Goal: Information Seeking & Learning: Learn about a topic

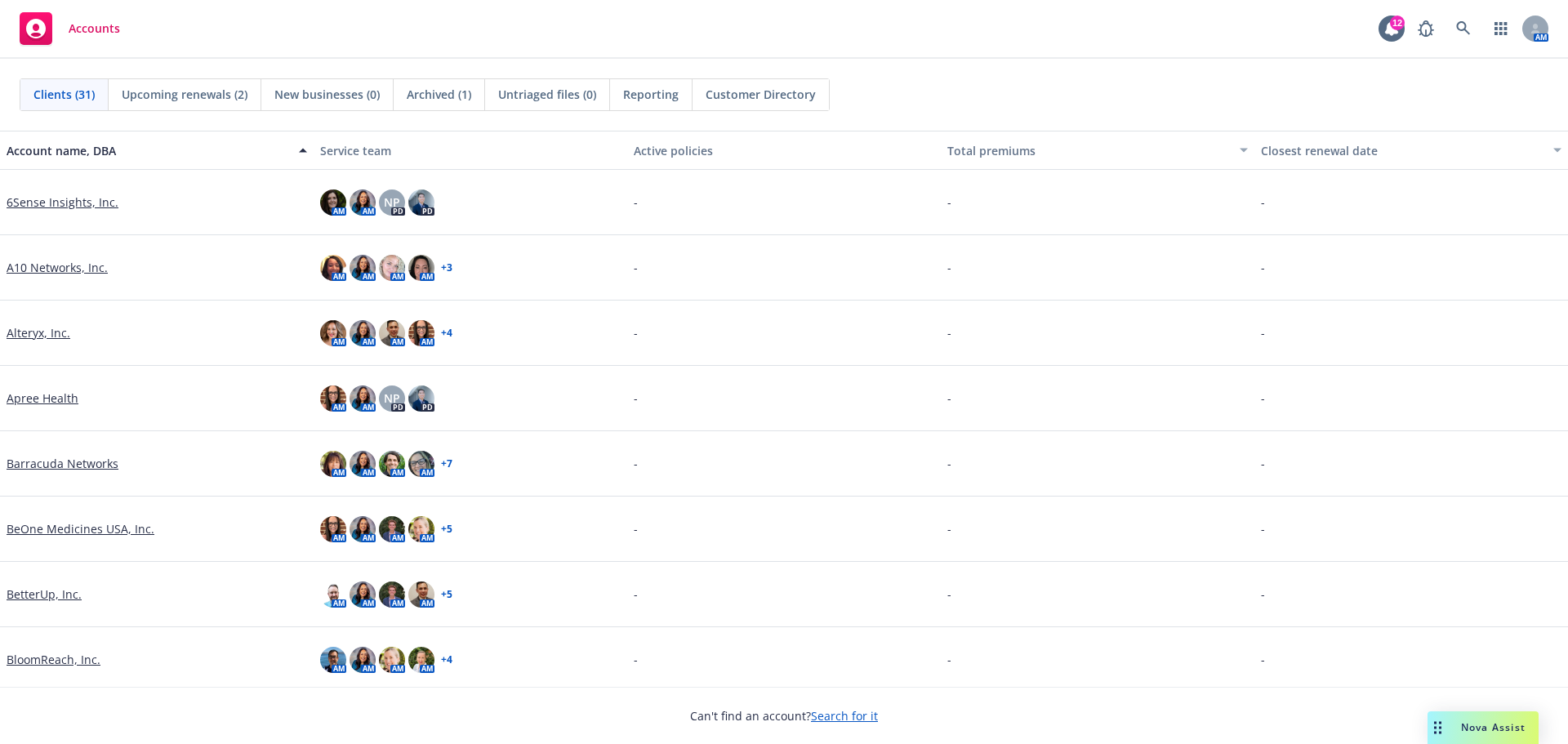
click at [31, 338] on link "Alteryx, Inc." at bounding box center [38, 332] width 64 height 17
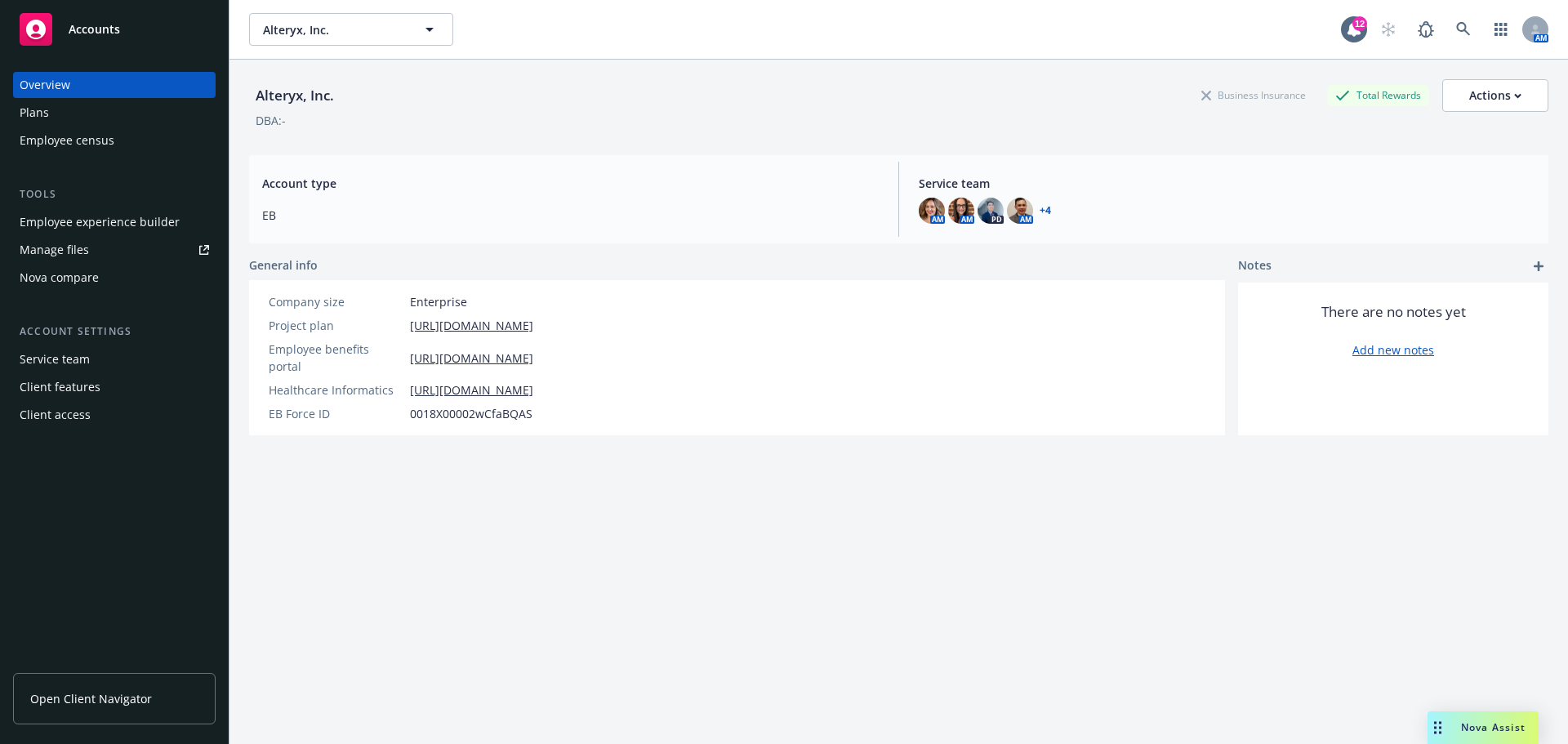
click at [54, 695] on span "Open Client Navigator" at bounding box center [91, 698] width 122 height 17
click at [1456, 22] on icon at bounding box center [1463, 28] width 15 height 15
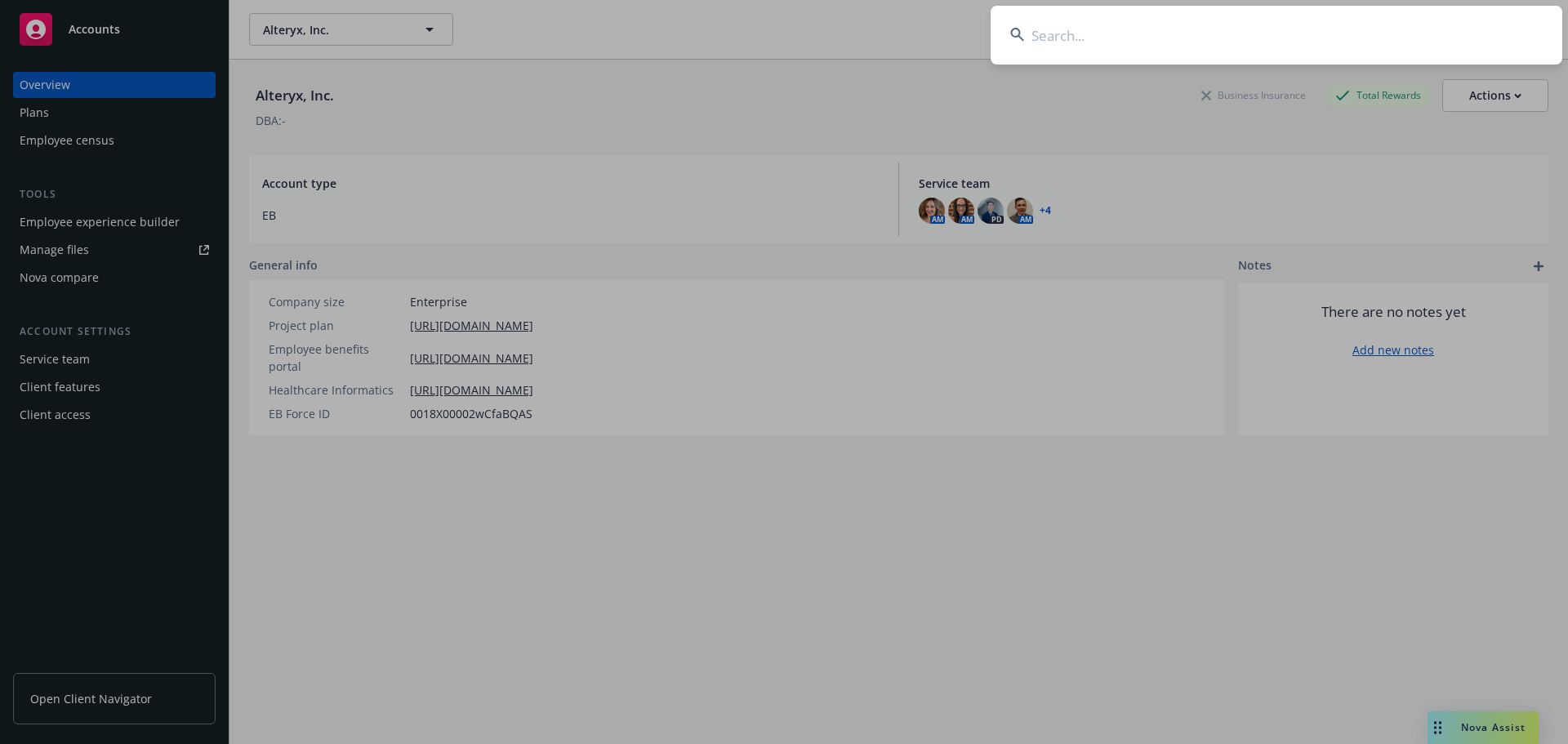
click at [1234, 33] on input at bounding box center [1277, 35] width 572 height 59
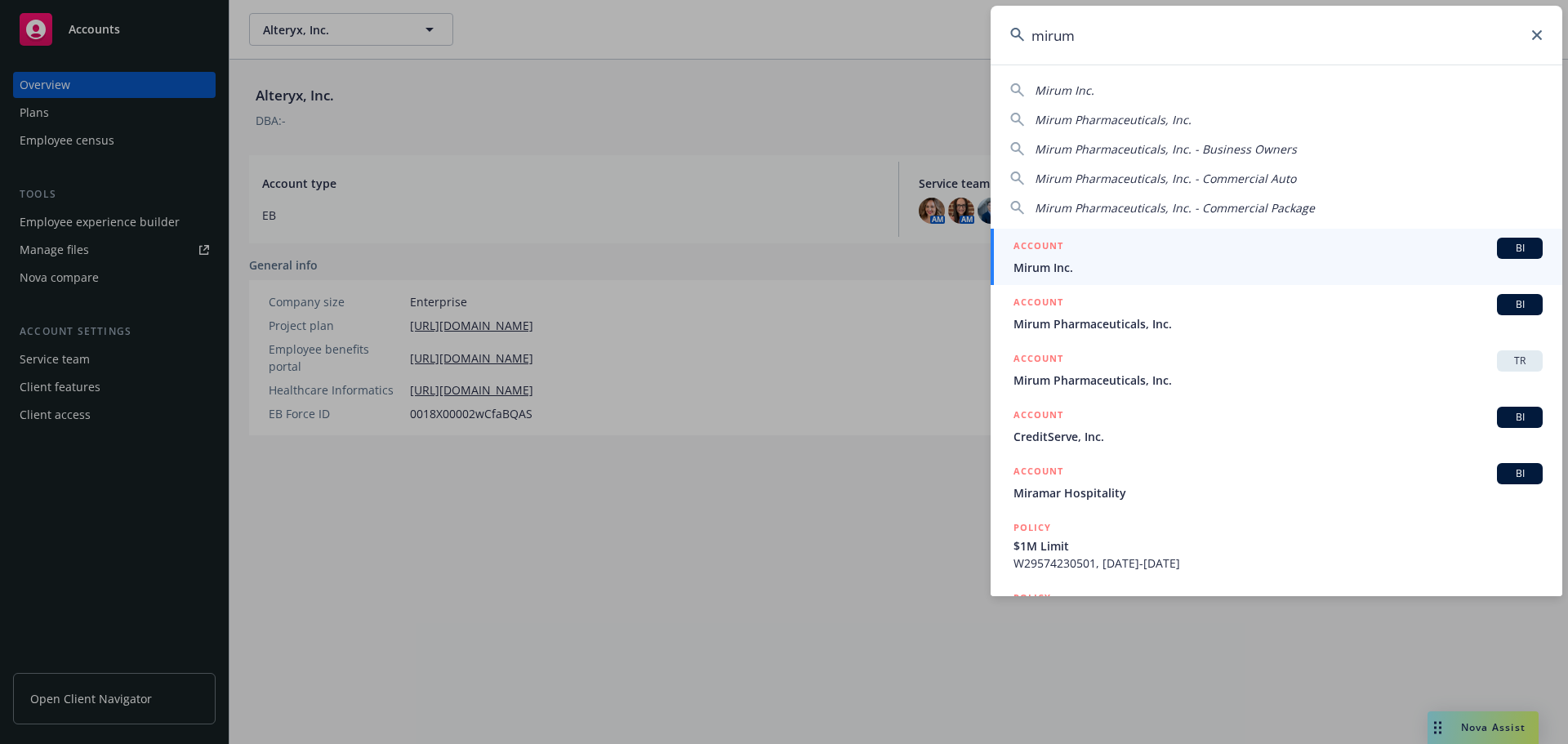
click at [1091, 86] on span "Mirum Inc." at bounding box center [1064, 90] width 60 height 16
type input "Mirum Inc."
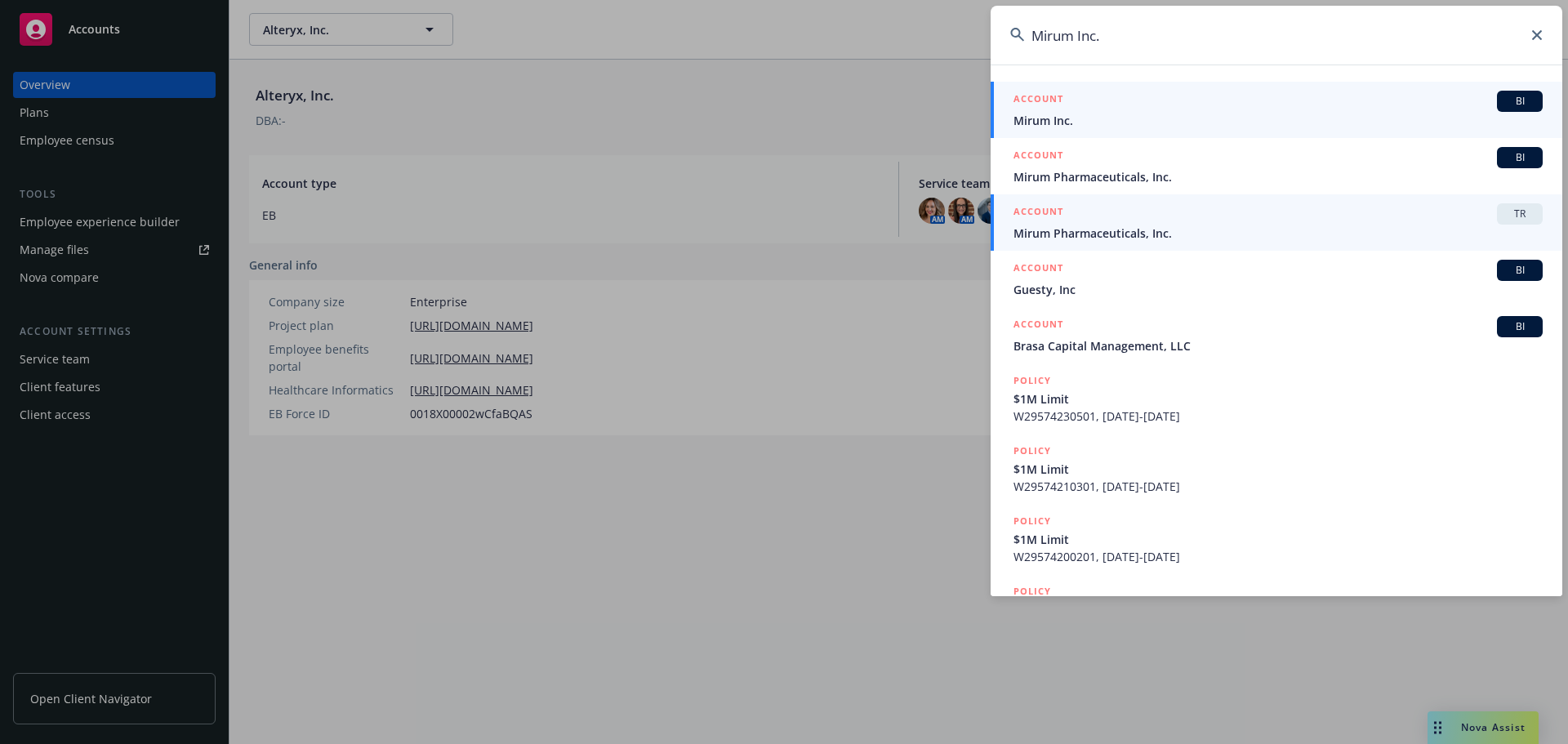
click at [1085, 237] on span "Mirum Pharmaceuticals, Inc." at bounding box center [1278, 233] width 529 height 17
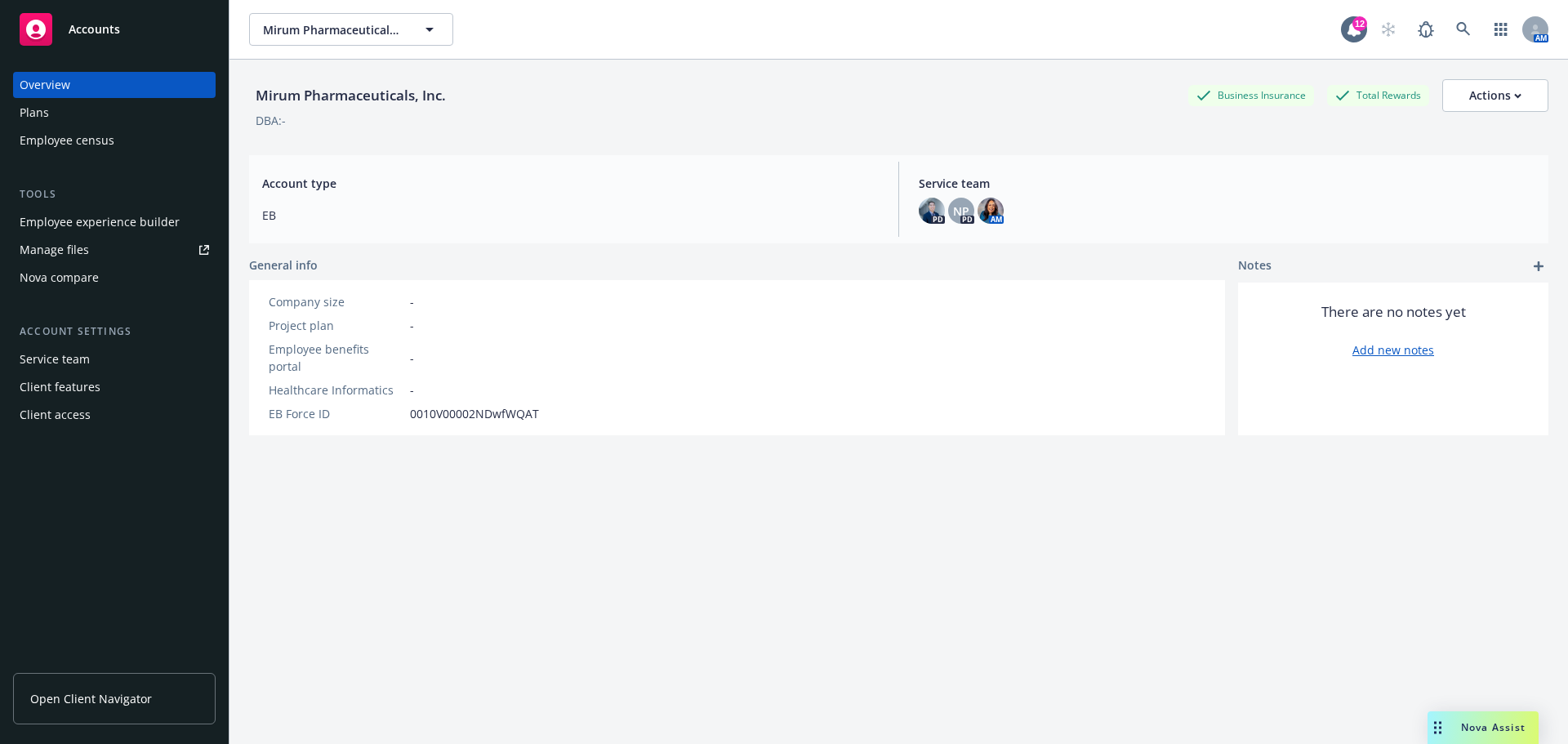
drag, startPoint x: 102, startPoint y: 686, endPoint x: 105, endPoint y: 675, distance: 11.4
click at [102, 686] on link "Open Client Navigator" at bounding box center [114, 699] width 202 height 51
click at [1447, 33] on link at bounding box center [1463, 28] width 32 height 32
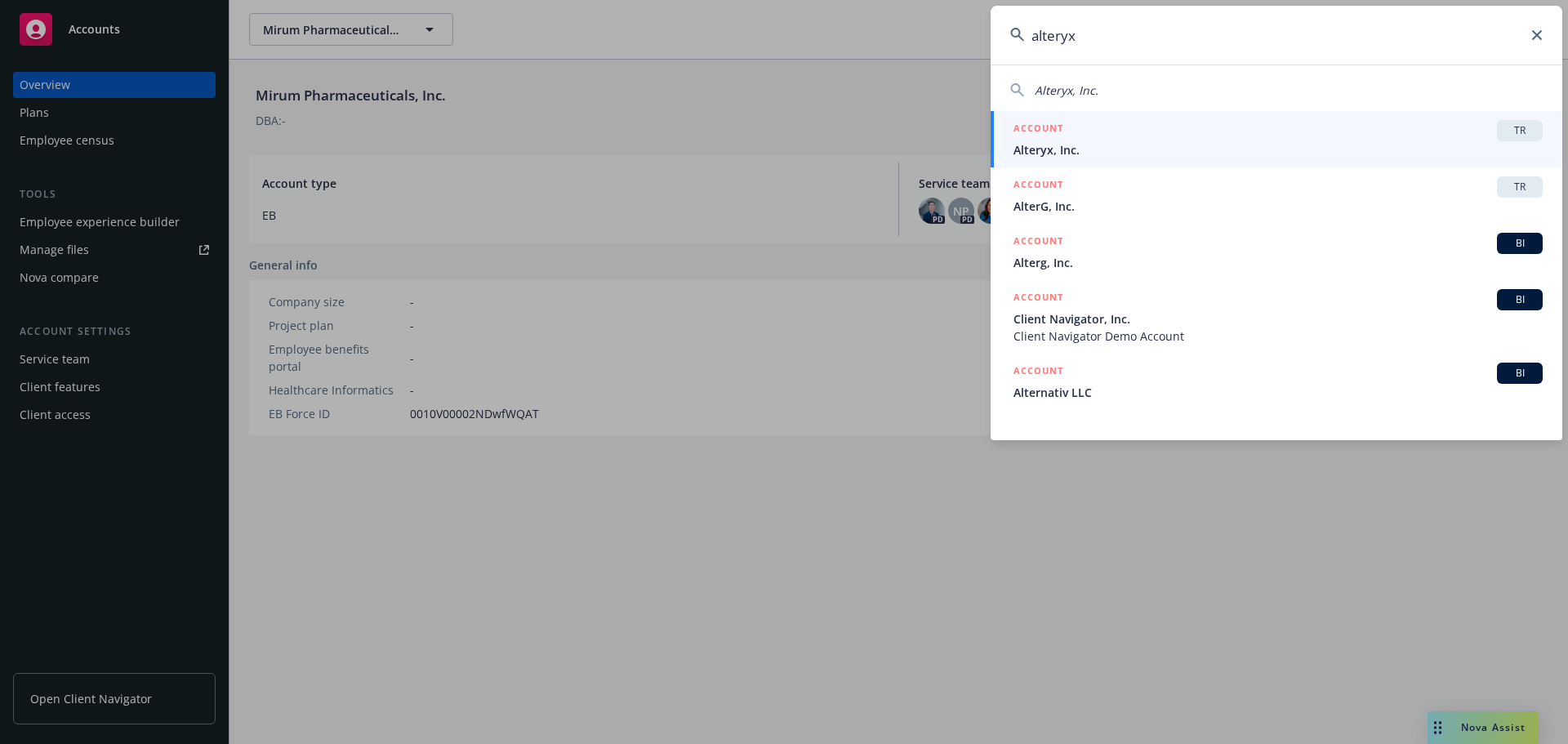
type input "alteryx"
click at [1138, 151] on span "Alteryx, Inc." at bounding box center [1278, 149] width 529 height 17
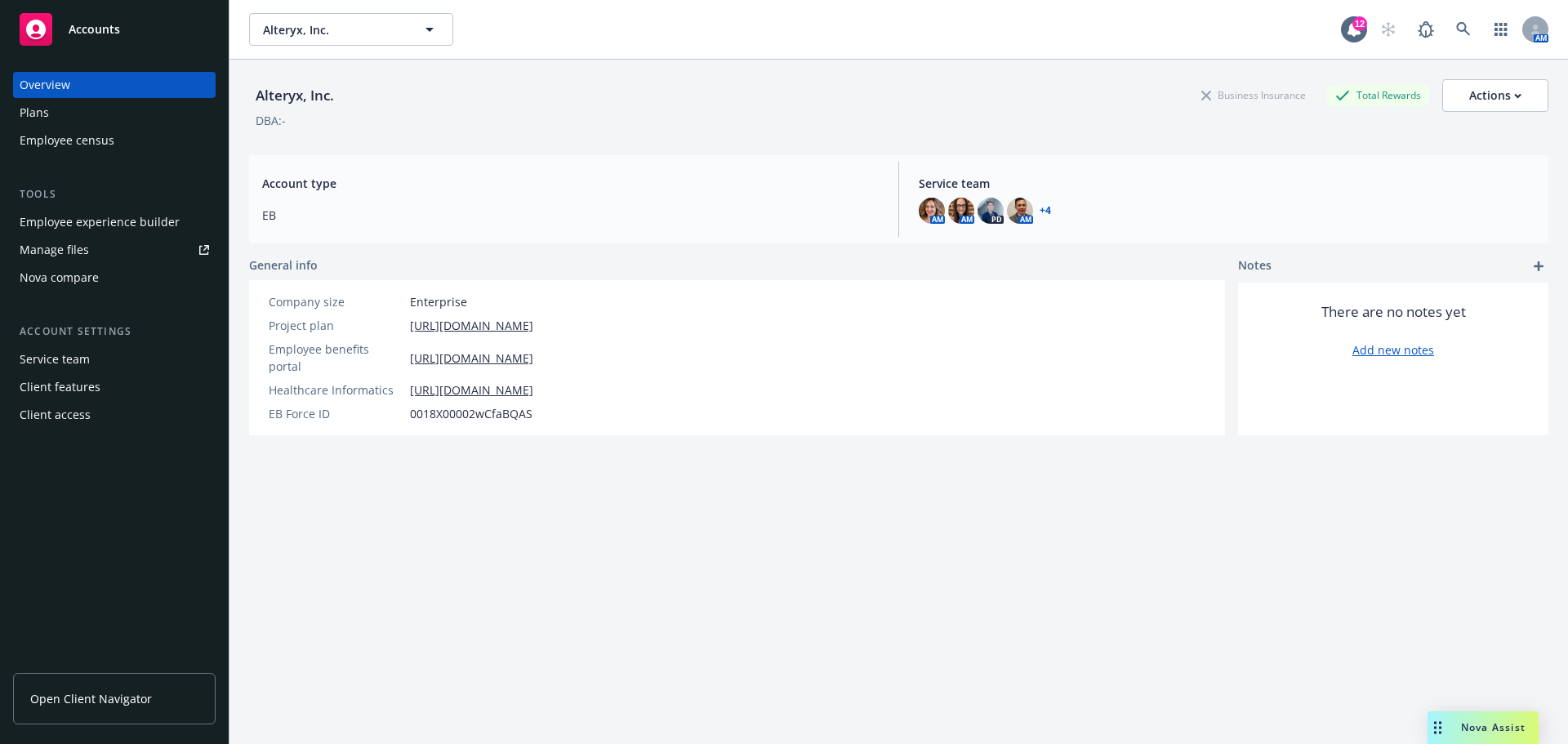
click at [94, 696] on span "Open Client Navigator" at bounding box center [91, 698] width 122 height 17
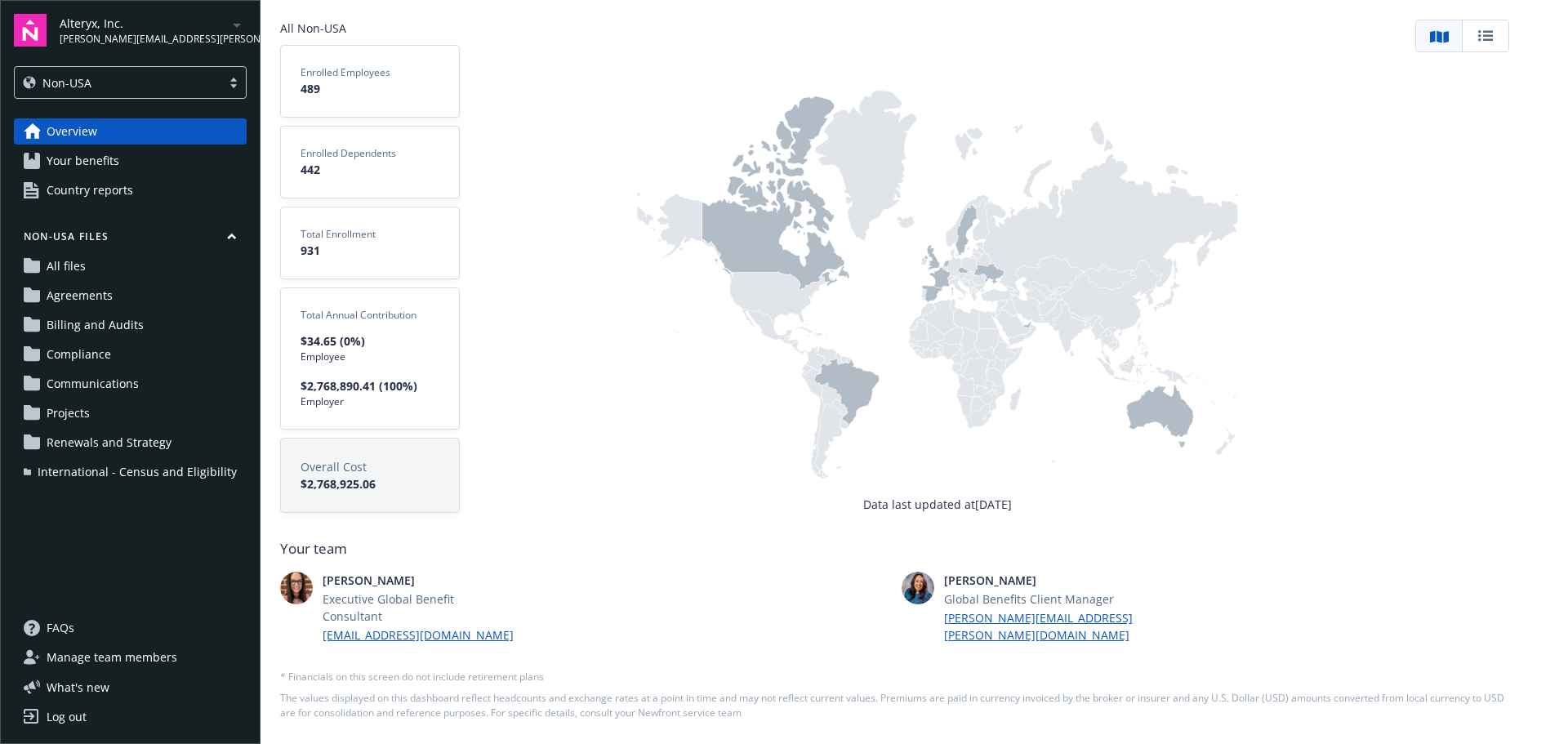
click at [743, 244] on icon at bounding box center [776, 192] width 148 height 193
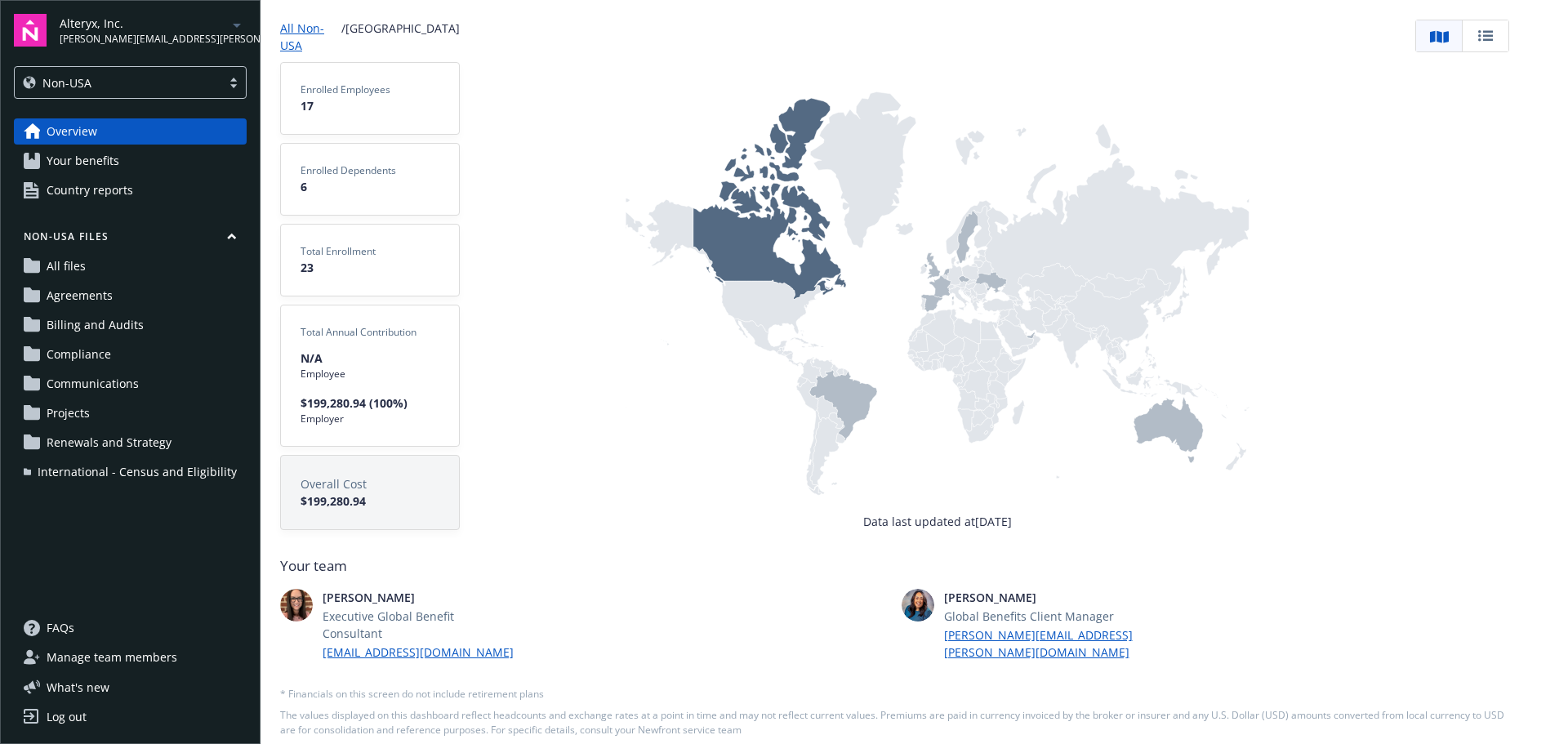
click at [323, 27] on link "All Non-USA" at bounding box center [308, 36] width 58 height 34
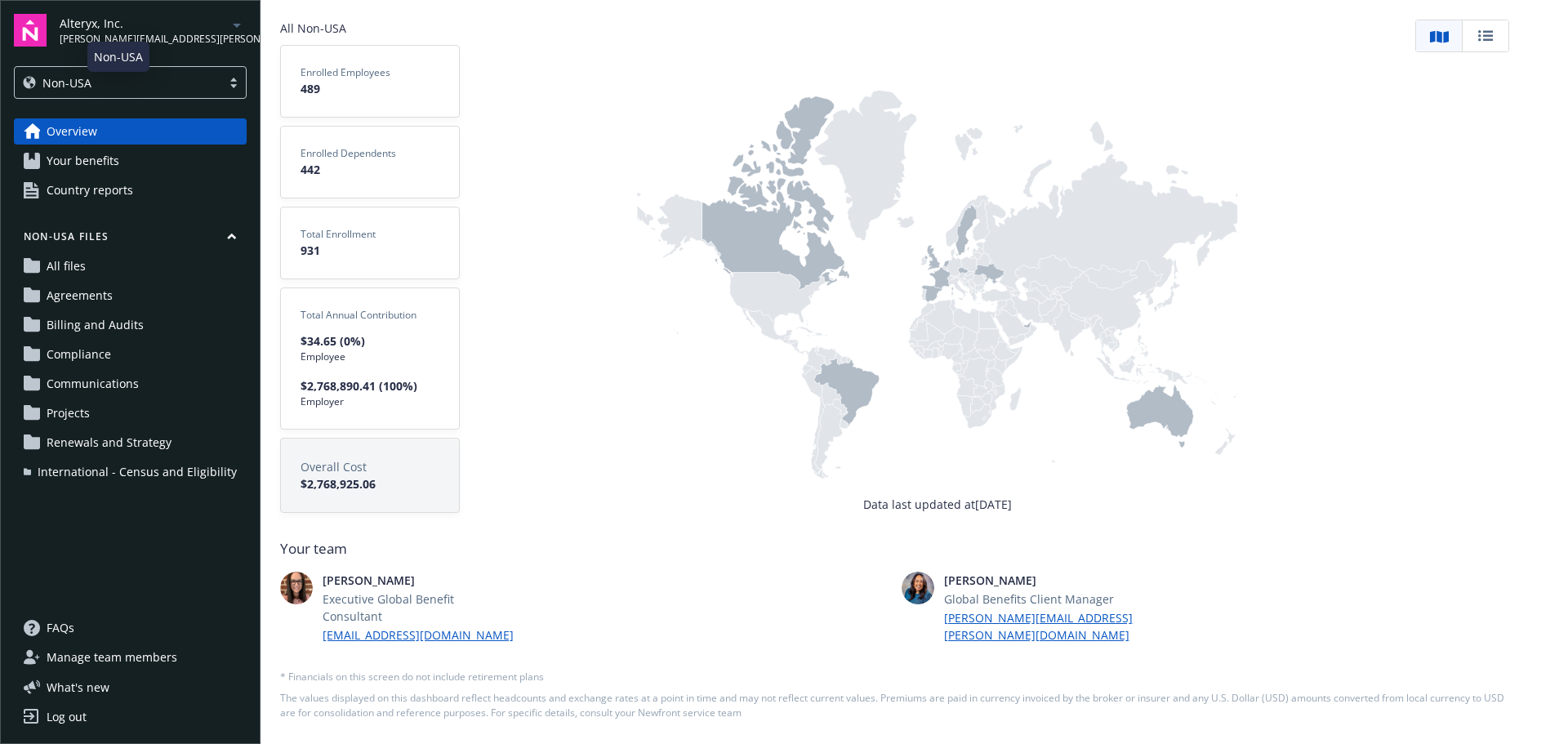
click at [183, 76] on div "Non-USA" at bounding box center [118, 82] width 190 height 17
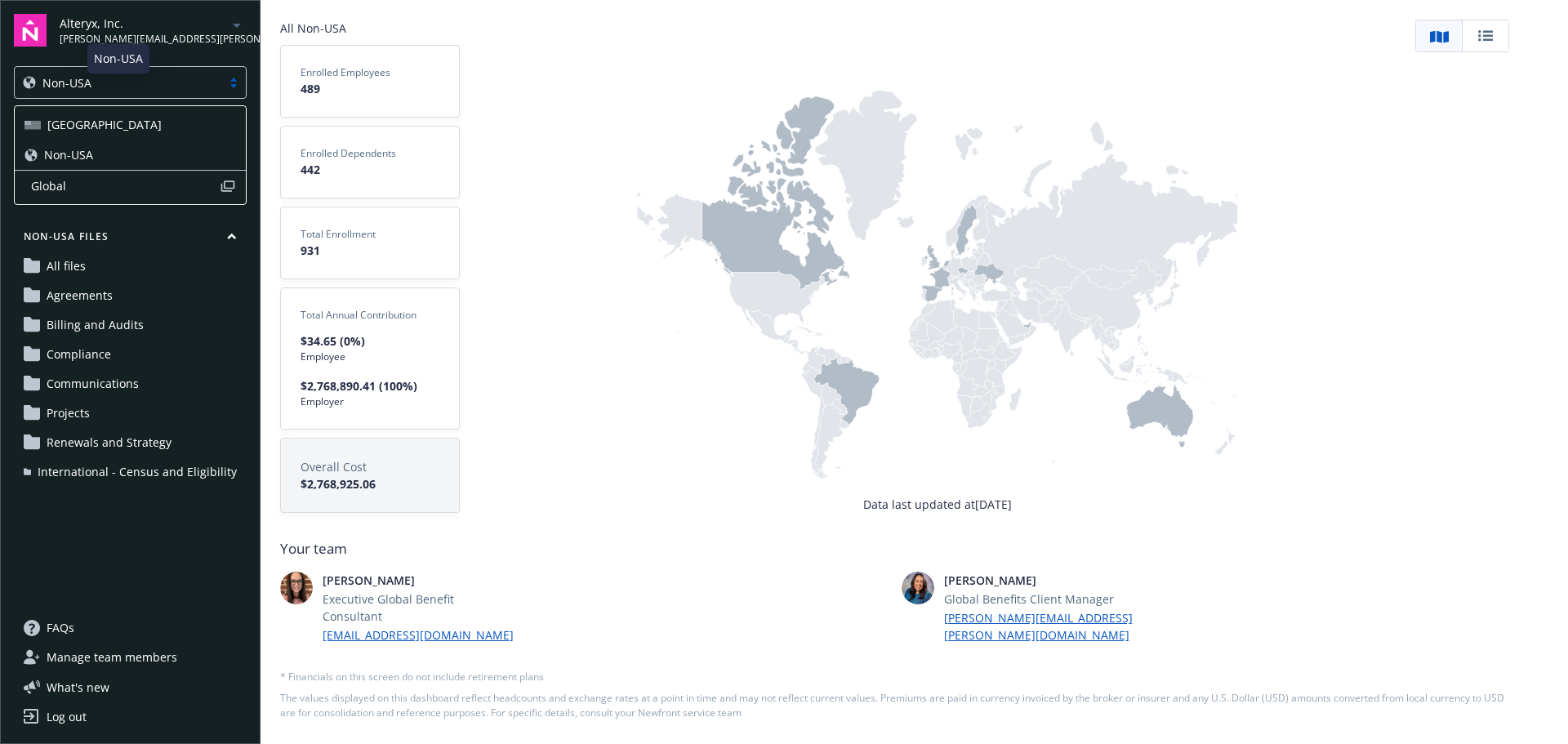
click at [149, 124] on div "[GEOGRAPHIC_DATA]" at bounding box center [131, 124] width 212 height 17
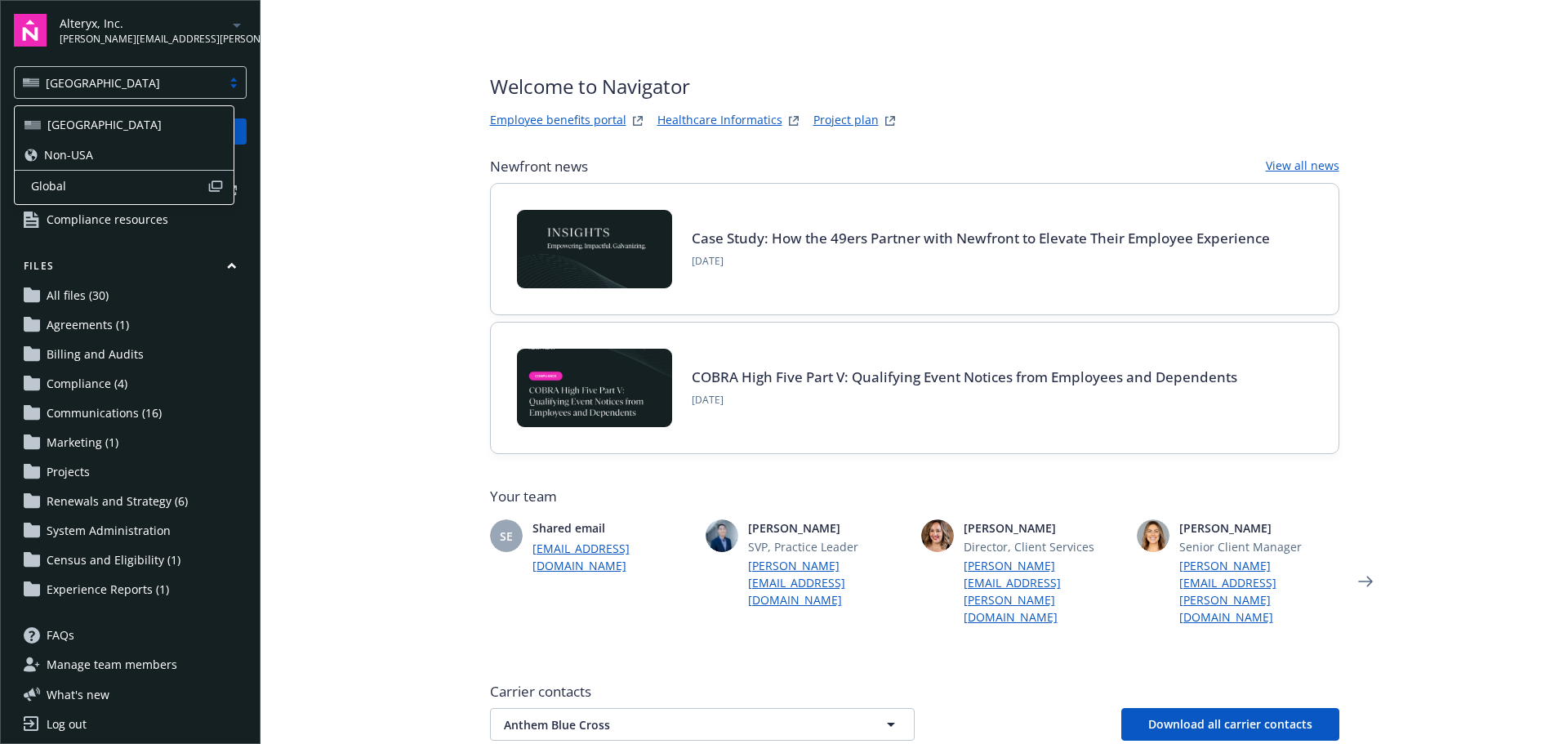
click at [210, 90] on div "[GEOGRAPHIC_DATA]" at bounding box center [130, 81] width 233 height 32
click at [168, 151] on div "Non-USA" at bounding box center [124, 154] width 199 height 17
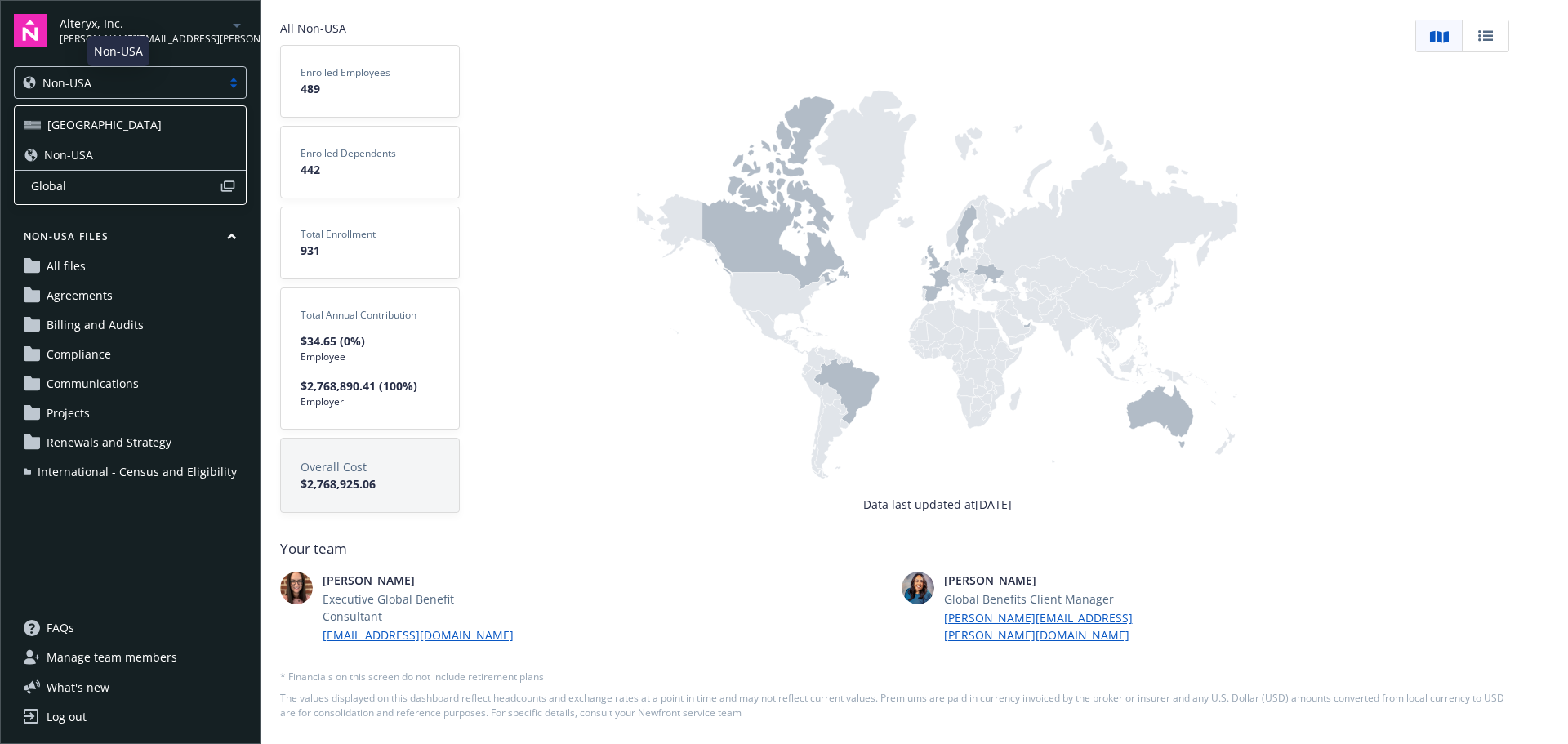
click at [194, 76] on div "Non-USA" at bounding box center [118, 82] width 190 height 17
click at [153, 195] on div "Global" at bounding box center [131, 186] width 232 height 31
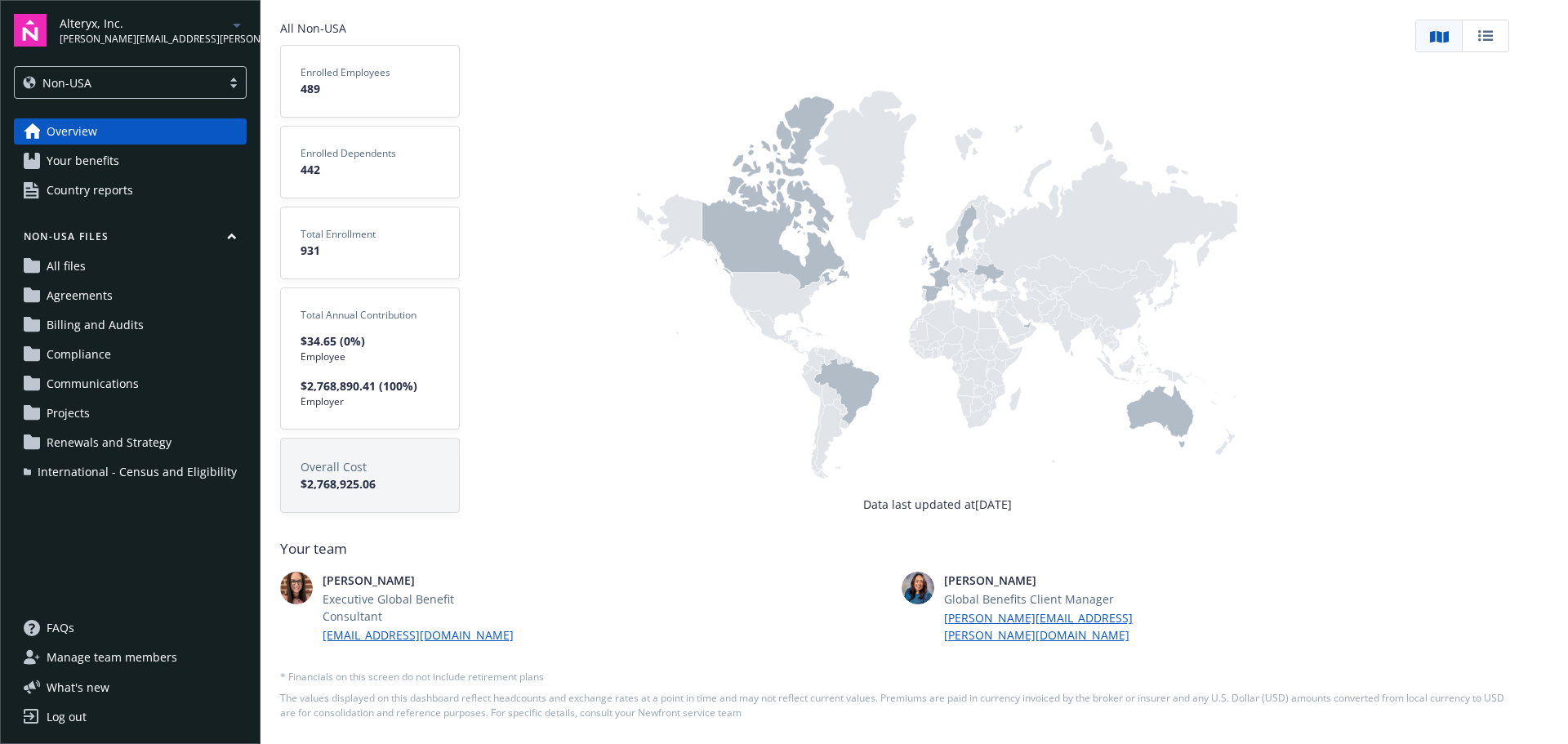
click at [759, 260] on icon at bounding box center [776, 192] width 148 height 193
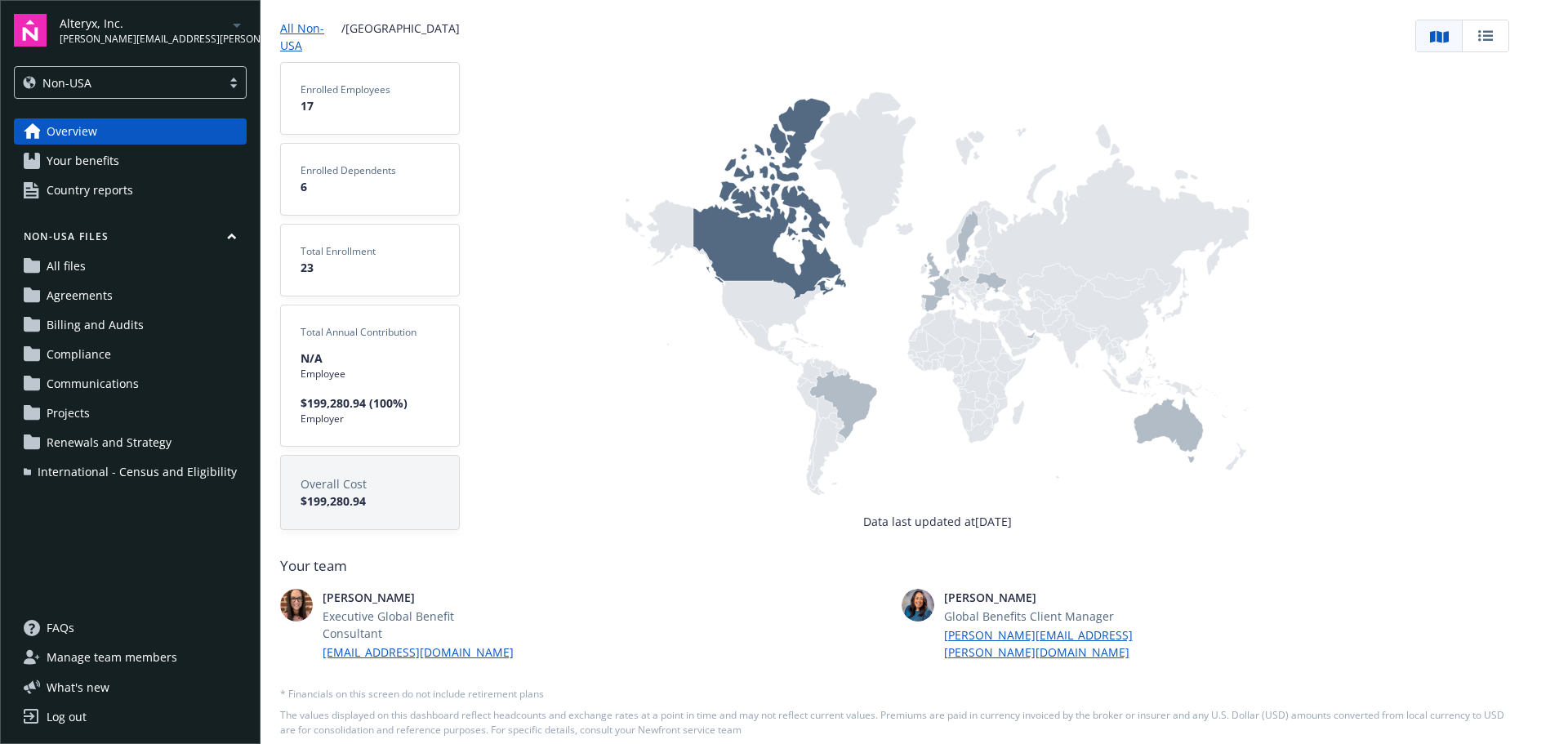
click at [866, 406] on icon at bounding box center [843, 405] width 68 height 71
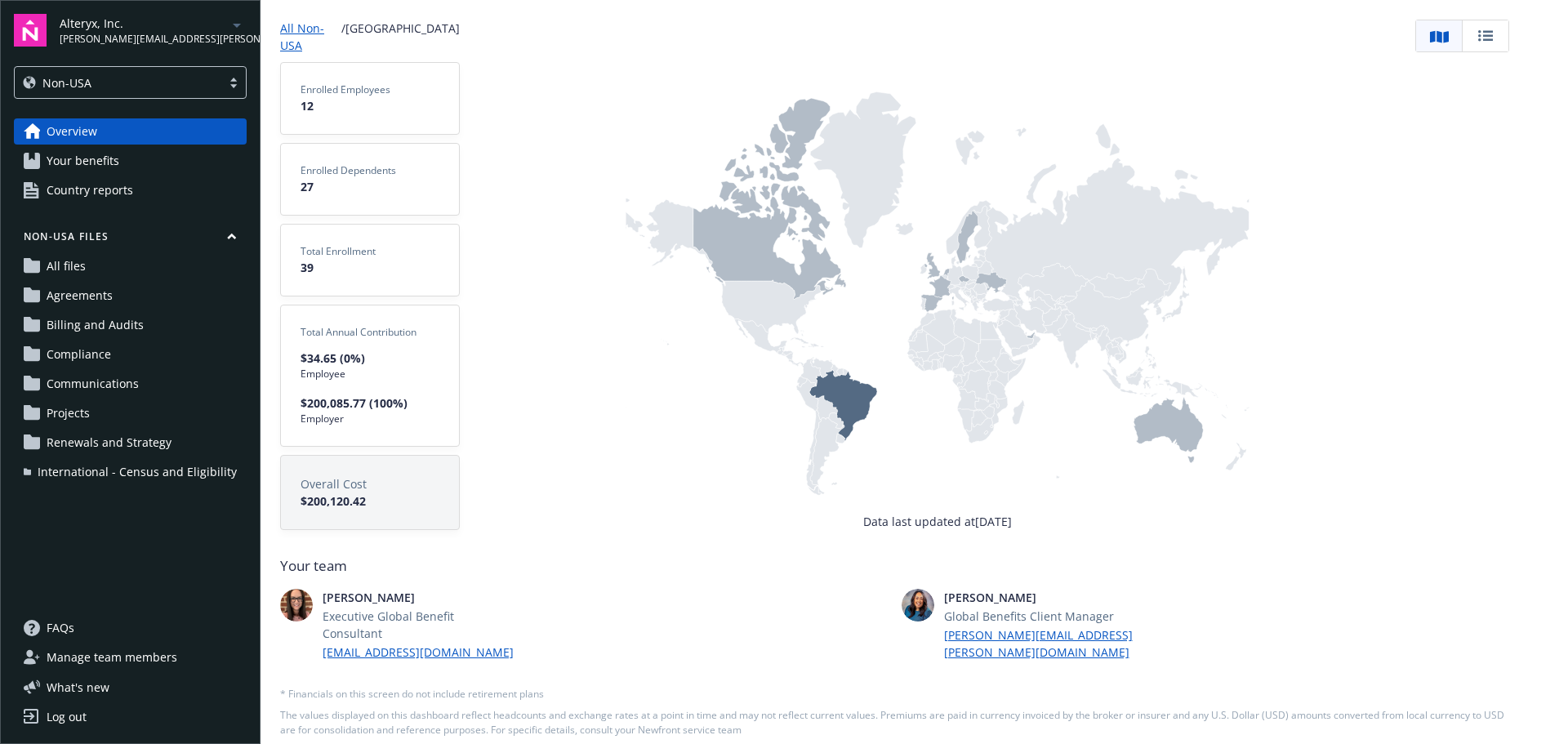
click at [1170, 421] on icon at bounding box center [1168, 430] width 70 height 66
click at [847, 397] on icon at bounding box center [843, 405] width 68 height 71
click at [944, 289] on icon at bounding box center [941, 287] width 25 height 25
click at [988, 278] on icon at bounding box center [992, 283] width 31 height 22
click at [968, 232] on icon at bounding box center [967, 237] width 22 height 52
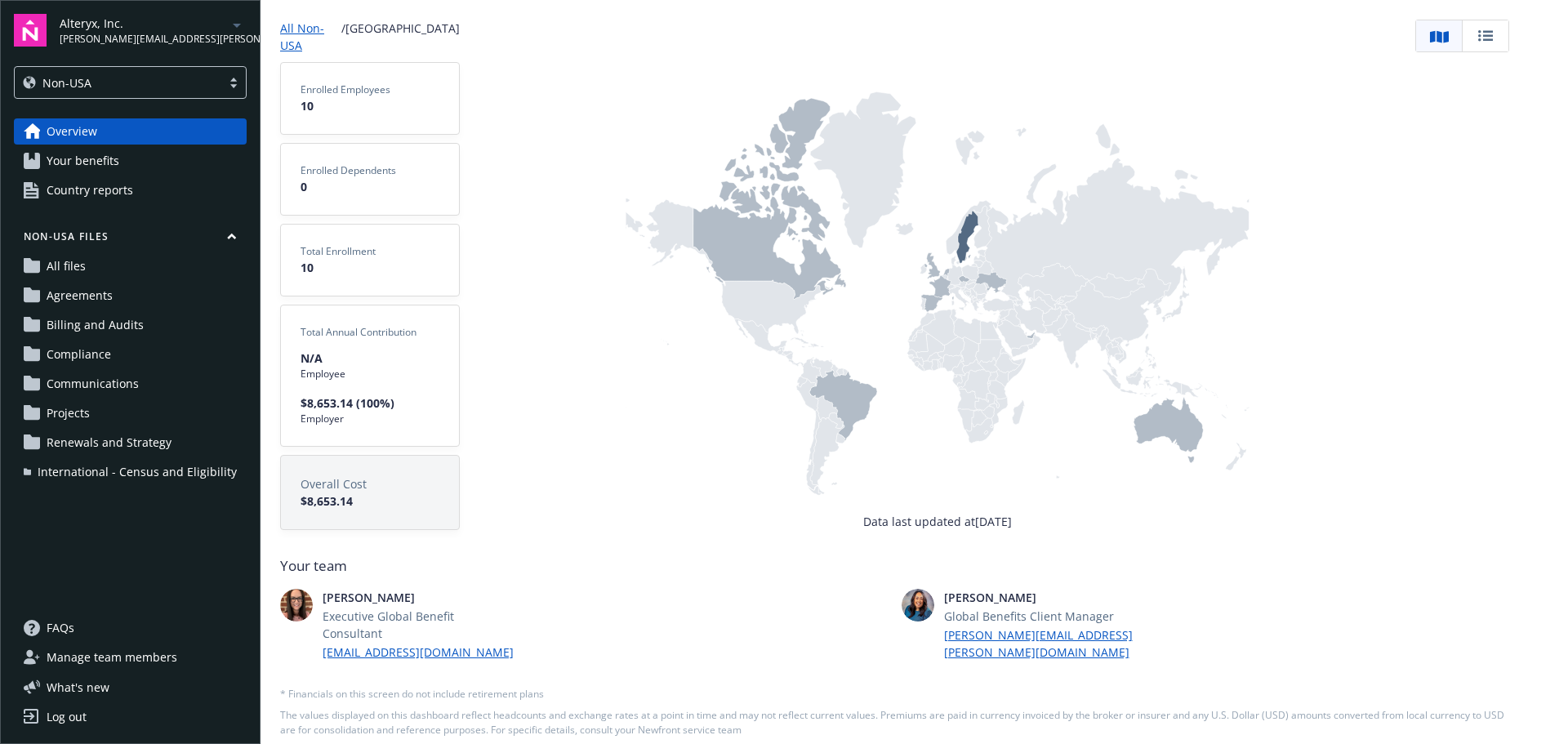
click at [1029, 336] on icon at bounding box center [1030, 336] width 8 height 7
click at [720, 246] on icon at bounding box center [770, 198] width 153 height 201
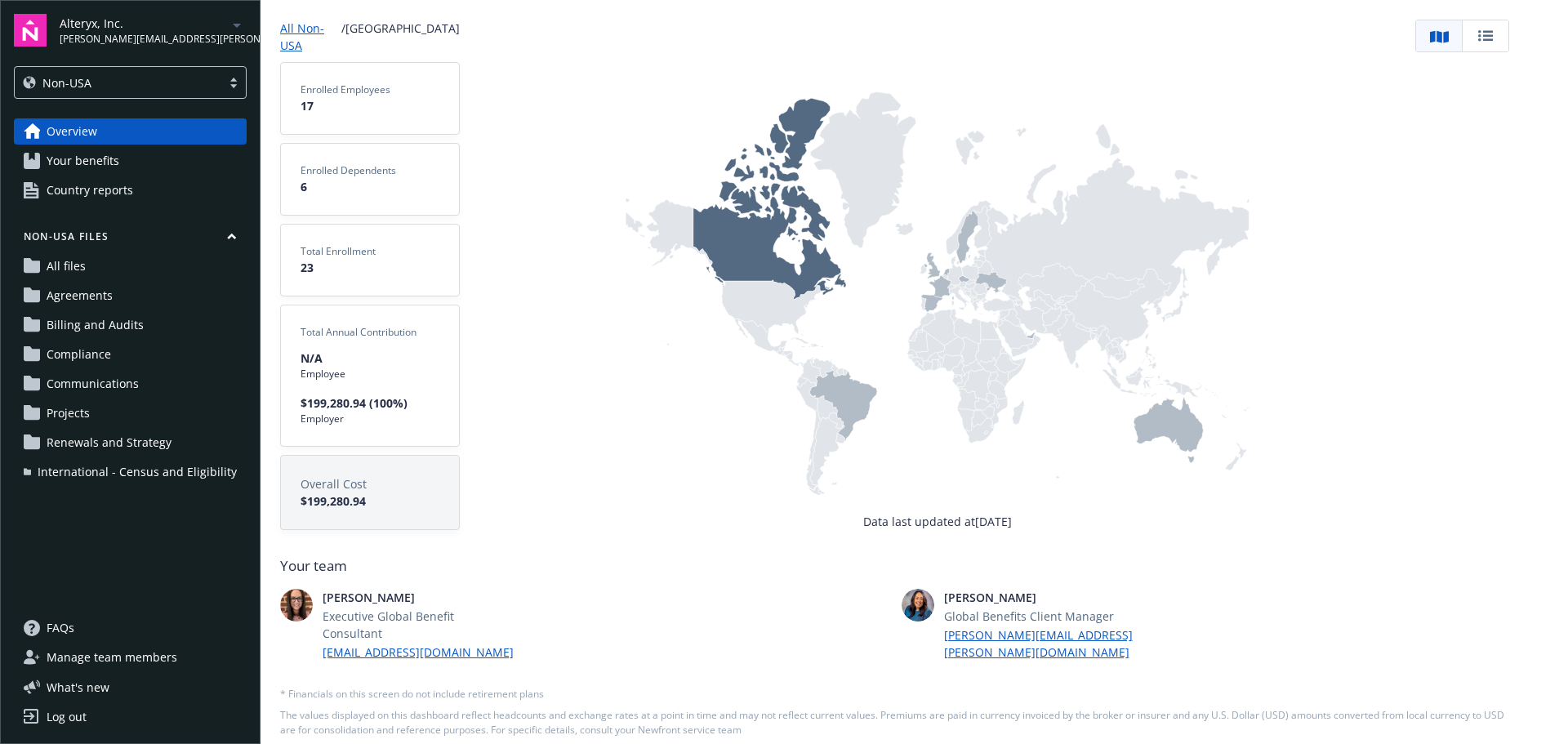
click at [1029, 336] on icon at bounding box center [1030, 336] width 8 height 7
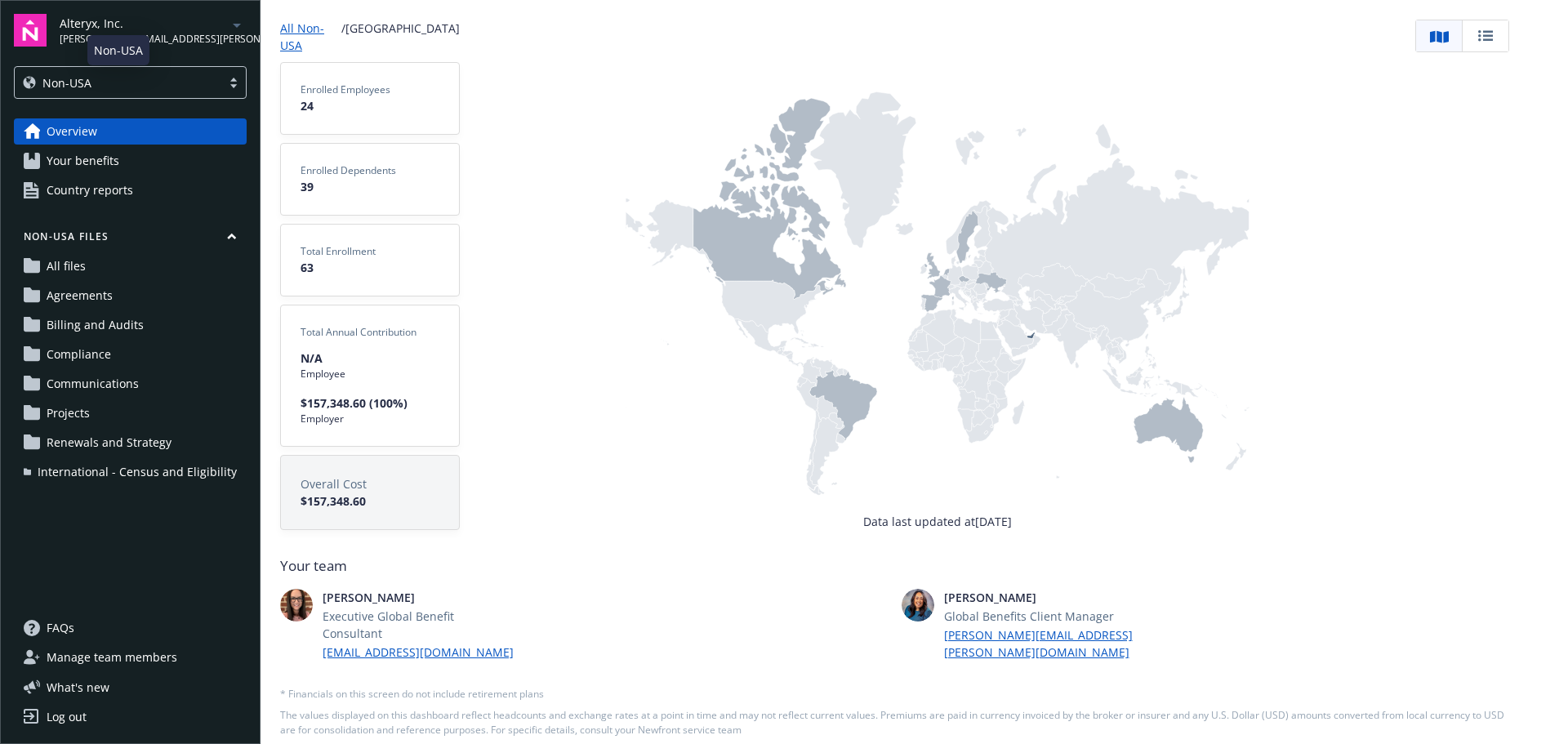
click at [197, 86] on div "Non-USA" at bounding box center [118, 82] width 190 height 17
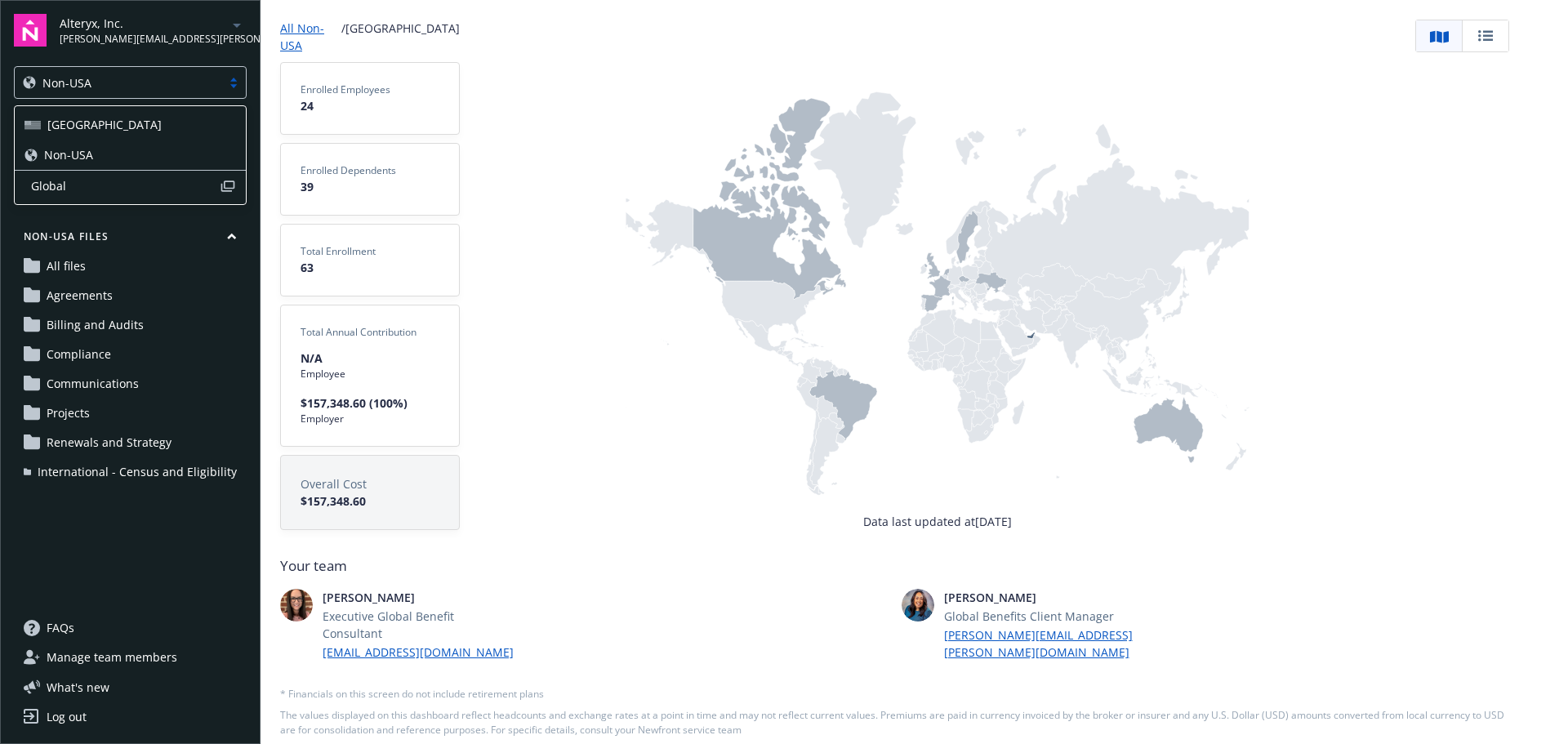
click at [171, 125] on div "[GEOGRAPHIC_DATA]" at bounding box center [131, 124] width 212 height 17
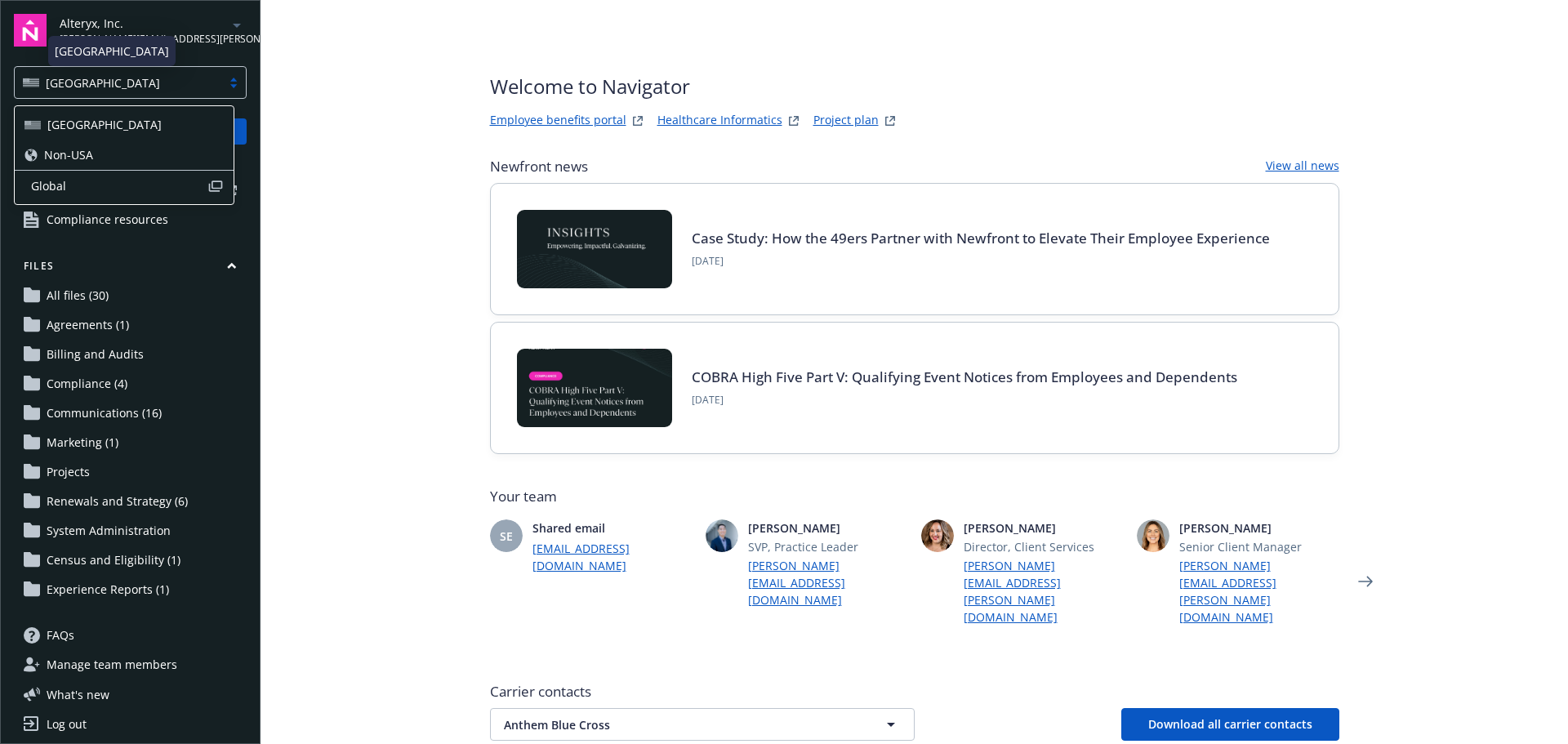
drag, startPoint x: 171, startPoint y: 82, endPoint x: 170, endPoint y: 91, distance: 9.1
click at [171, 82] on div "USA" at bounding box center [118, 82] width 190 height 17
click at [143, 186] on span "Global" at bounding box center [120, 186] width 177 height 17
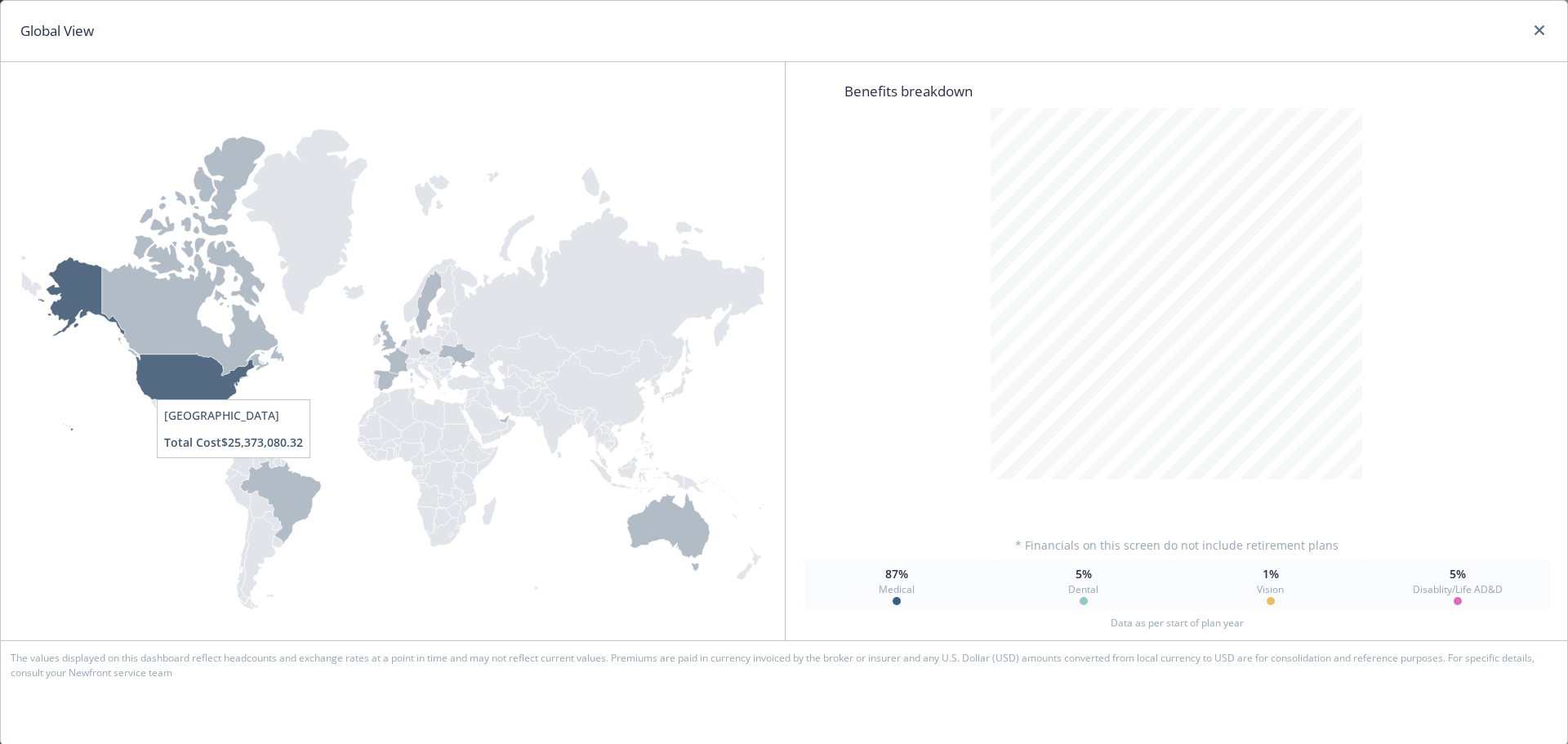
click at [177, 387] on icon at bounding box center [146, 344] width 217 height 174
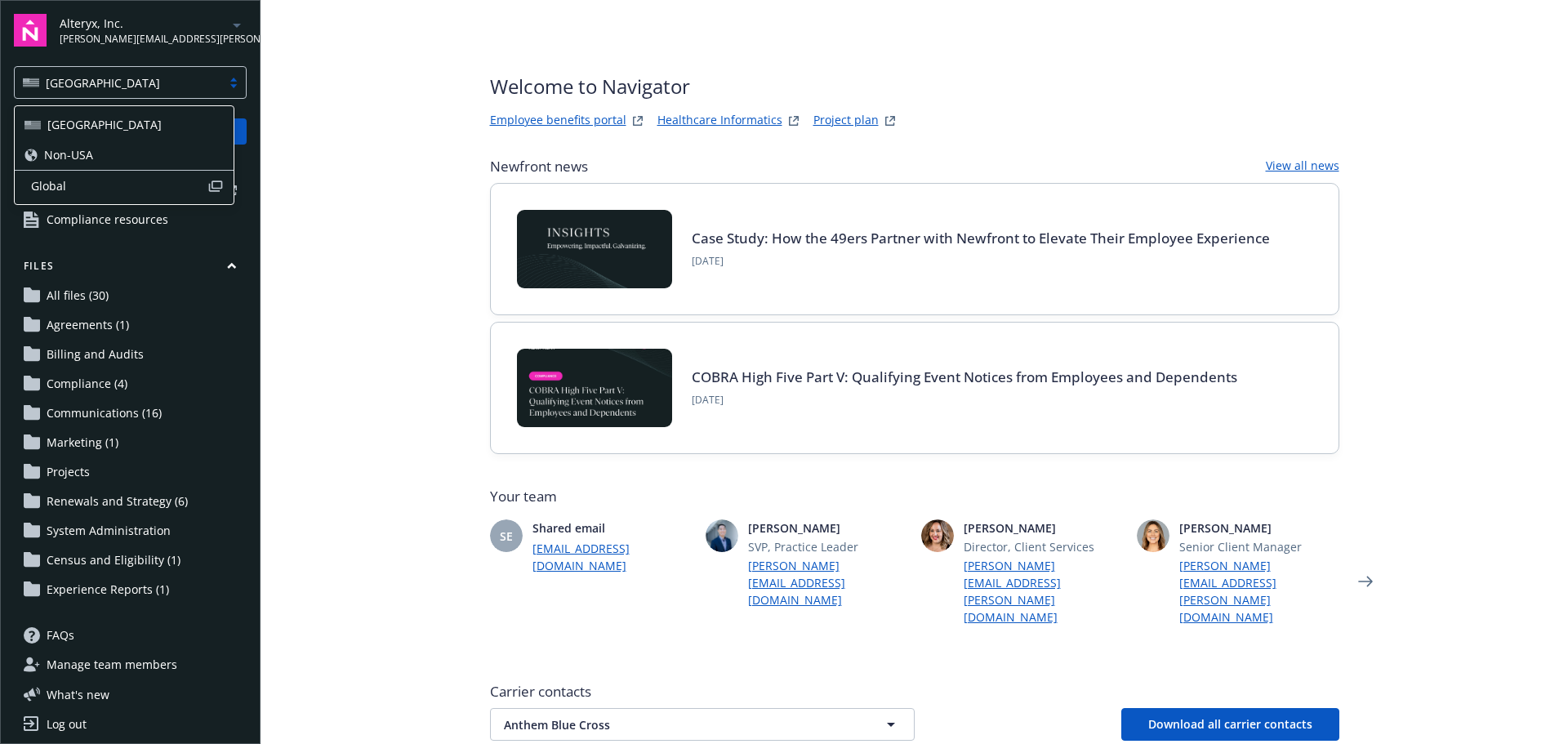
click at [98, 148] on div "Non-USA" at bounding box center [124, 154] width 199 height 17
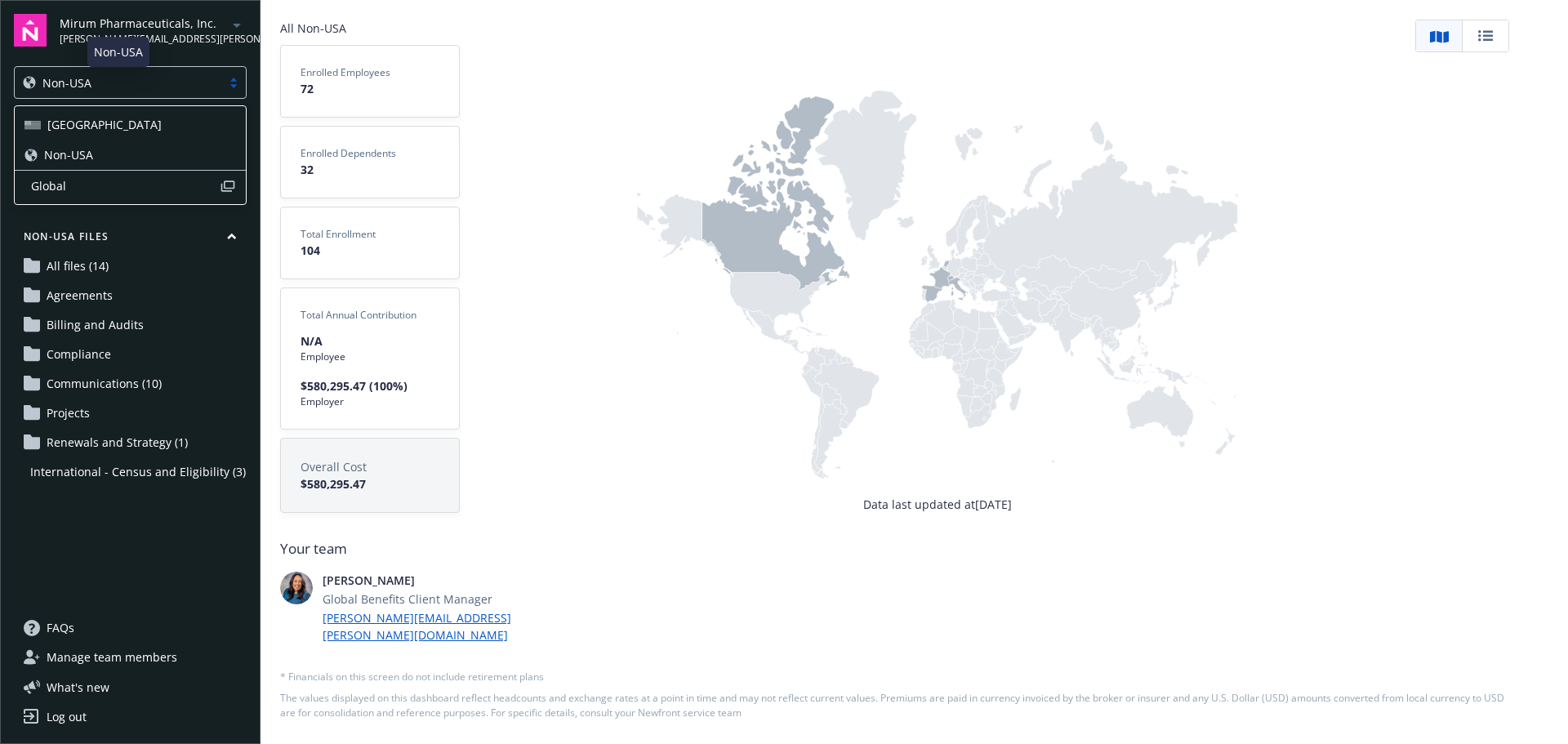
click at [167, 80] on div "Non-USA" at bounding box center [118, 82] width 190 height 17
click at [163, 83] on div "Non-USA" at bounding box center [118, 82] width 190 height 17
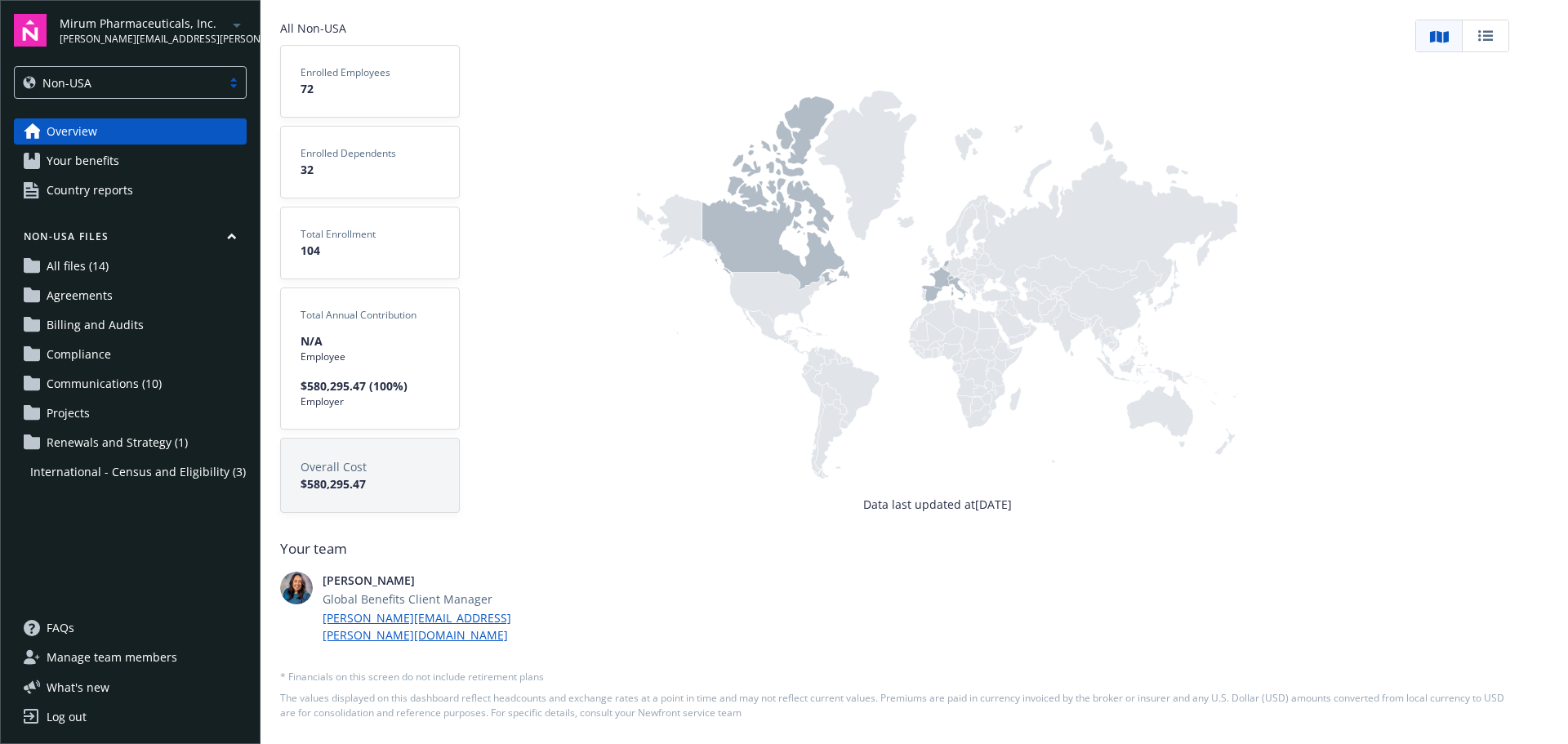
click at [143, 446] on span "Renewals and Strategy (1)" at bounding box center [117, 443] width 141 height 27
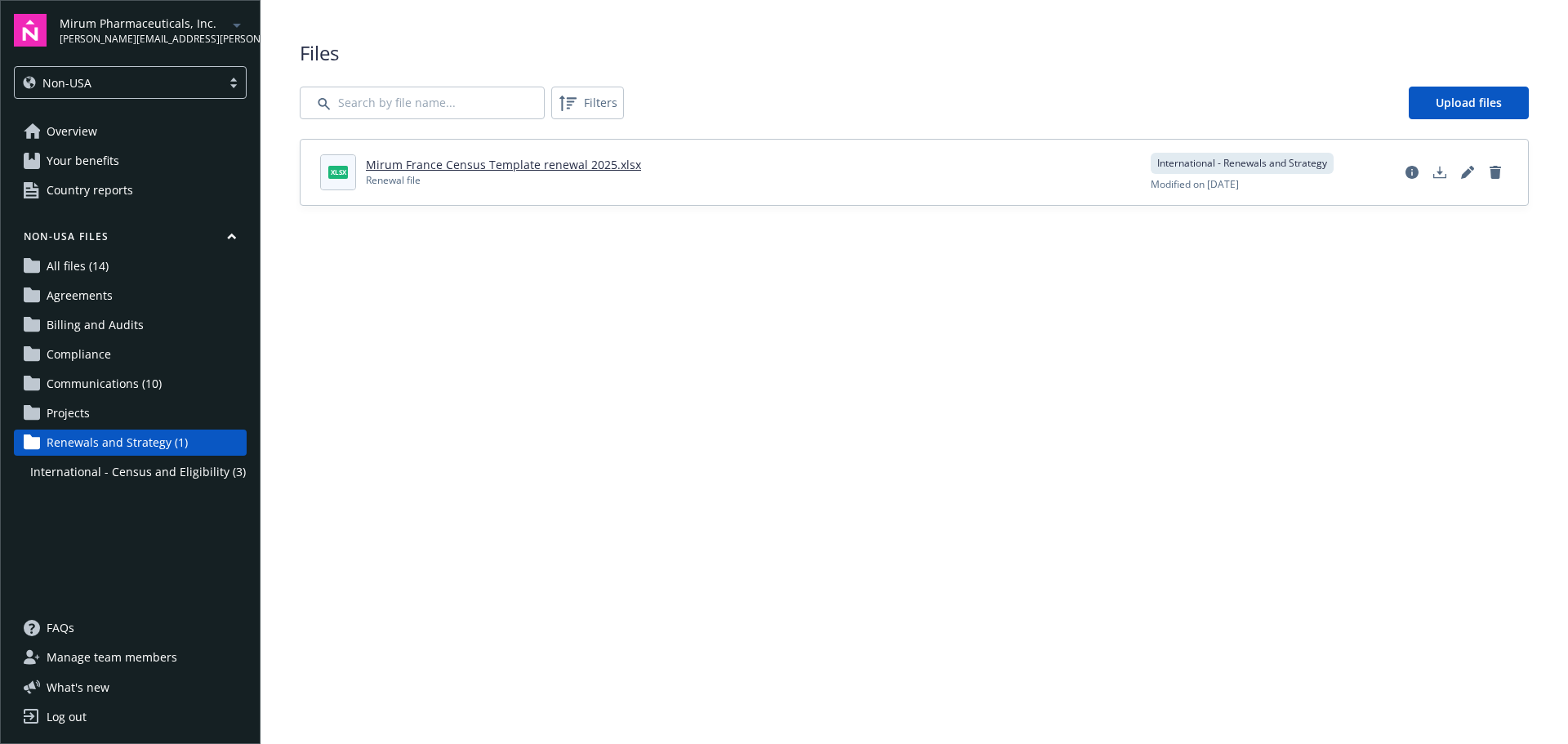
click at [145, 476] on span "International - Census and Eligibility (3)" at bounding box center [138, 472] width 216 height 27
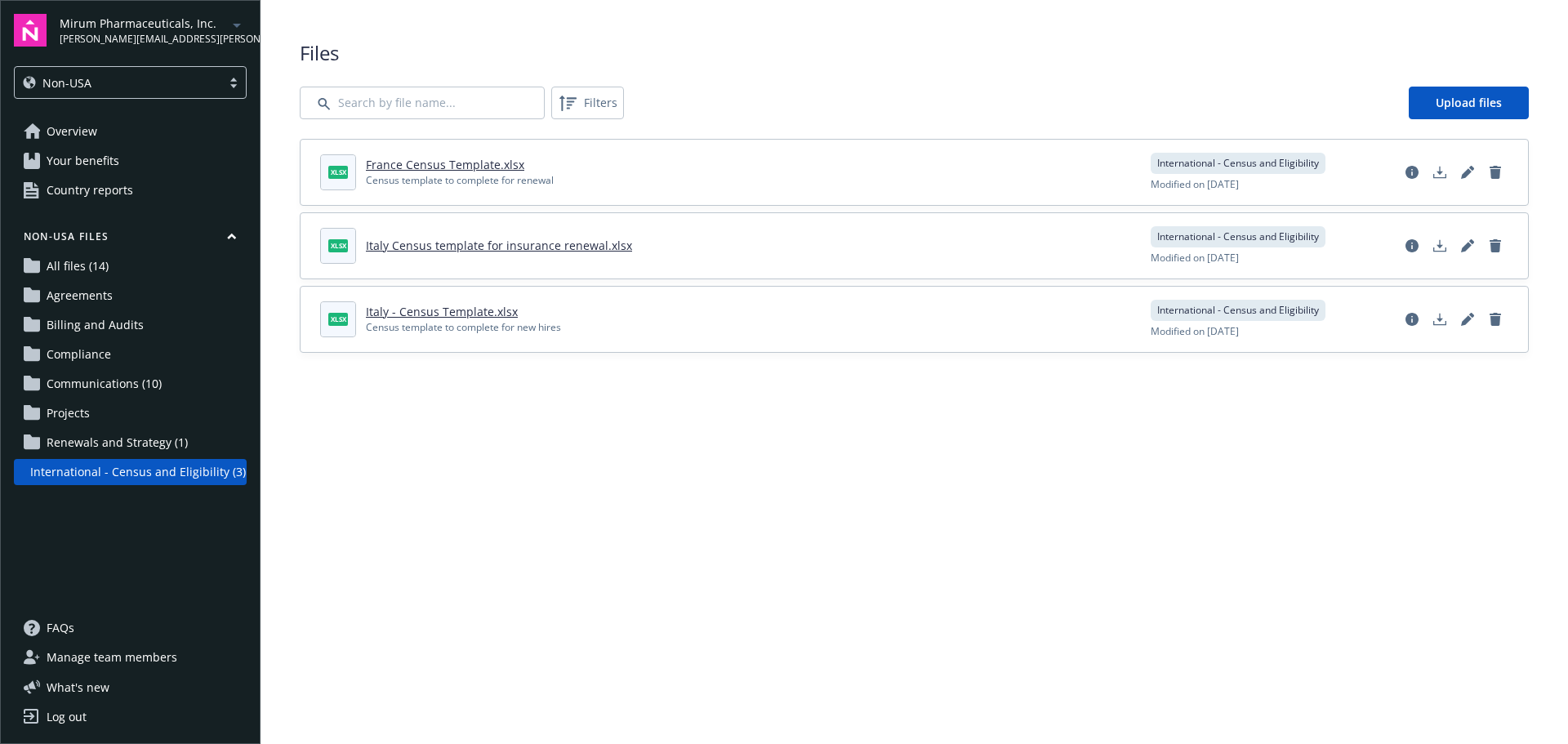
click at [145, 383] on span "Communications (10)" at bounding box center [103, 384] width 115 height 27
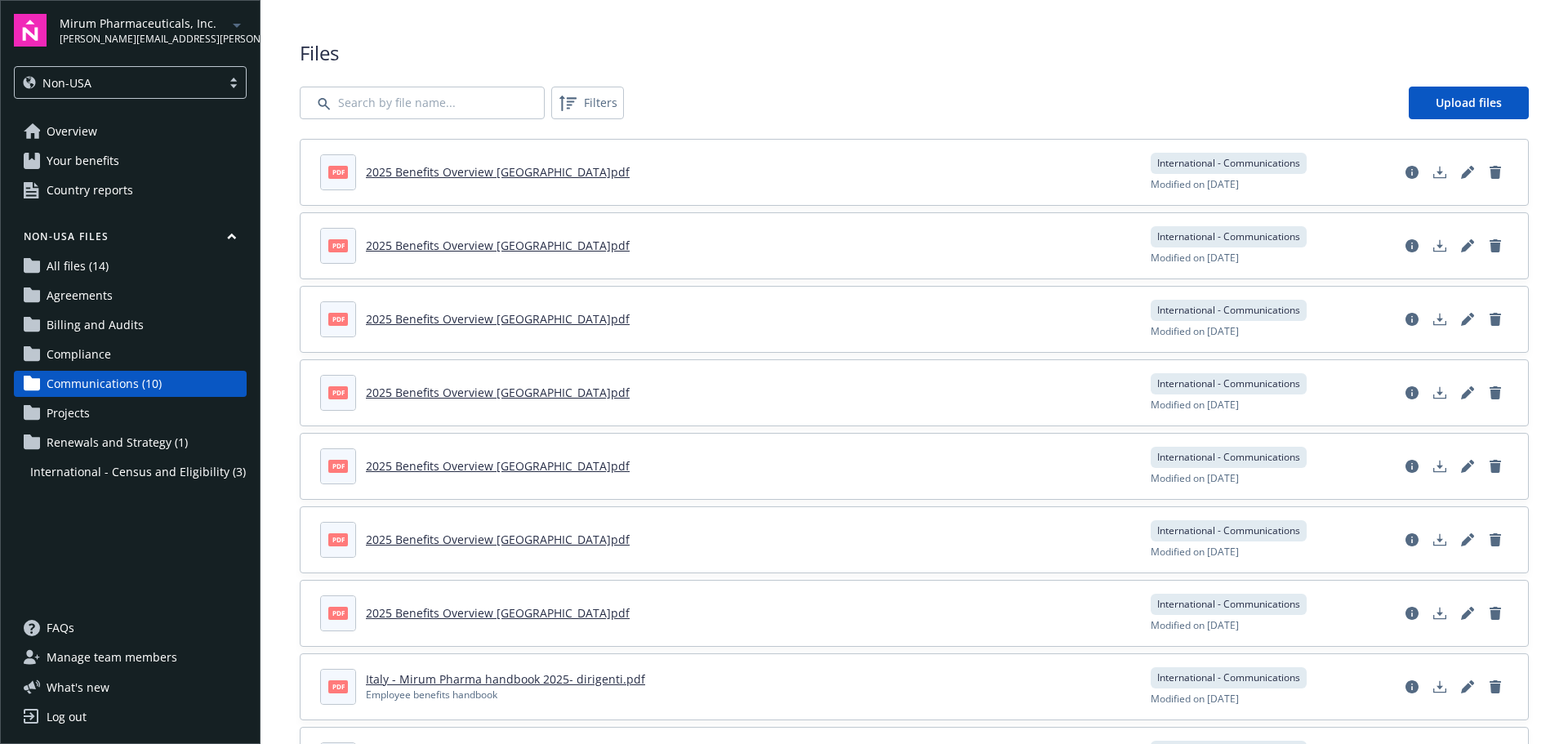
click at [55, 255] on span "All files (14)" at bounding box center [77, 266] width 62 height 27
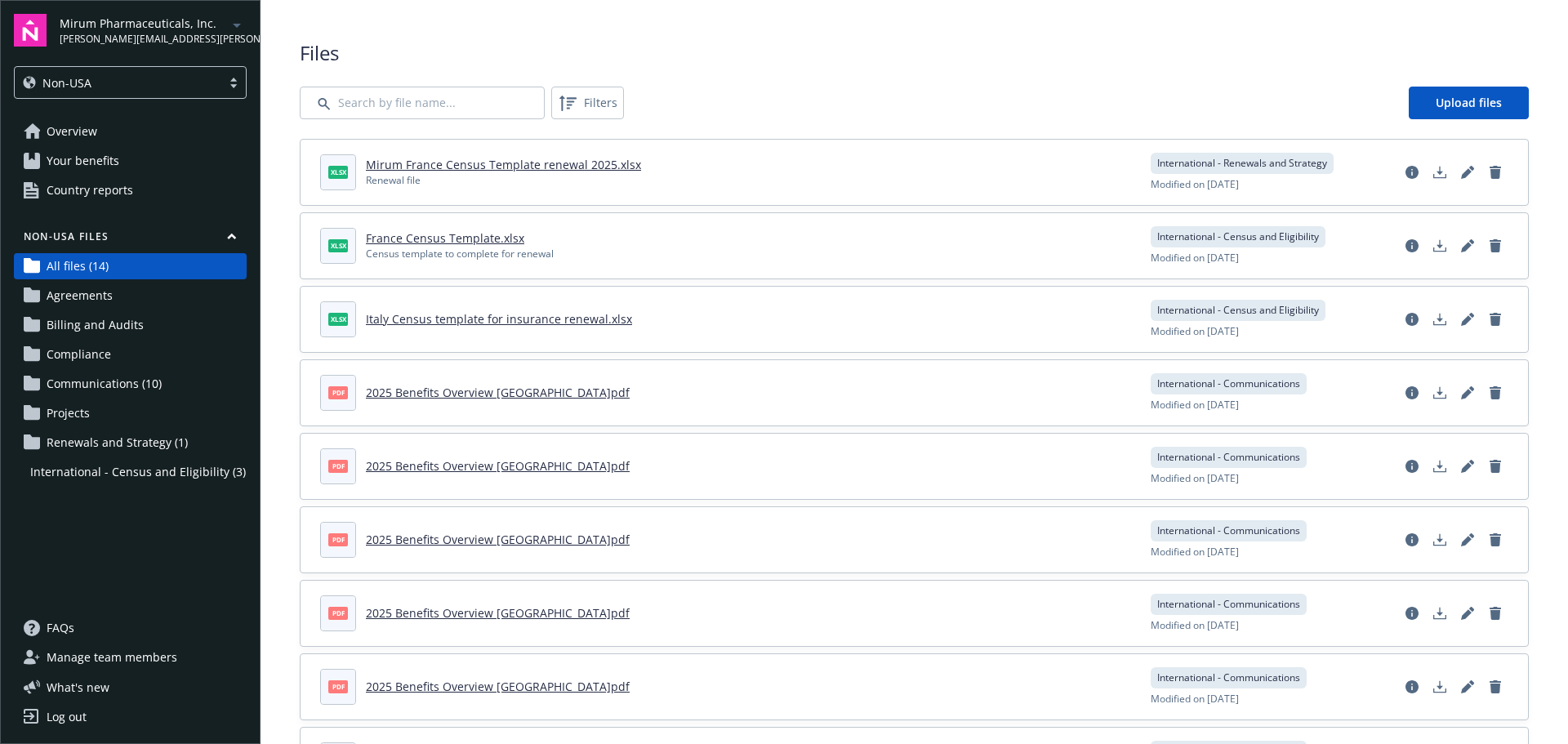
click at [98, 302] on span "Agreements" at bounding box center [78, 295] width 66 height 27
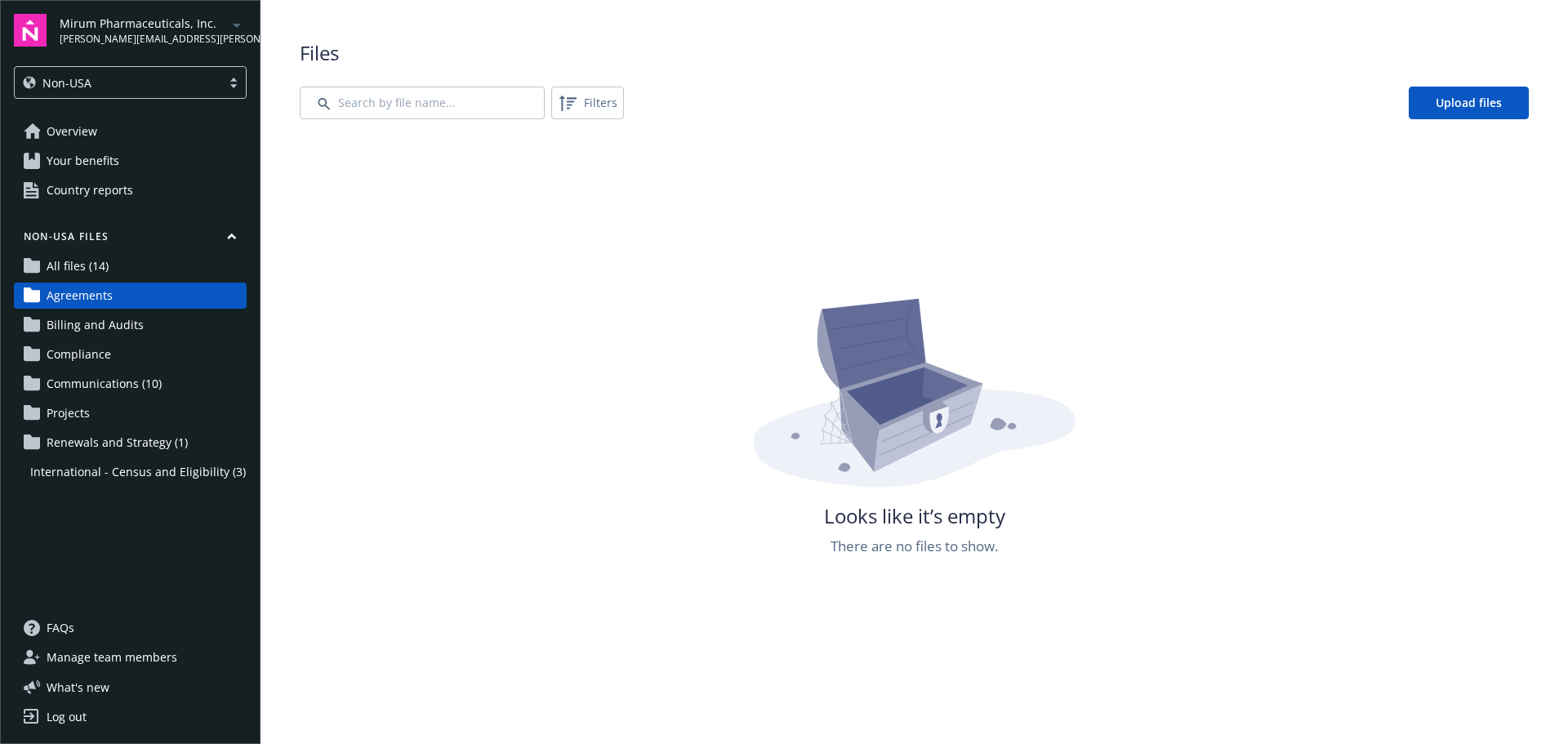
click at [174, 169] on link "Your benefits" at bounding box center [130, 161] width 233 height 27
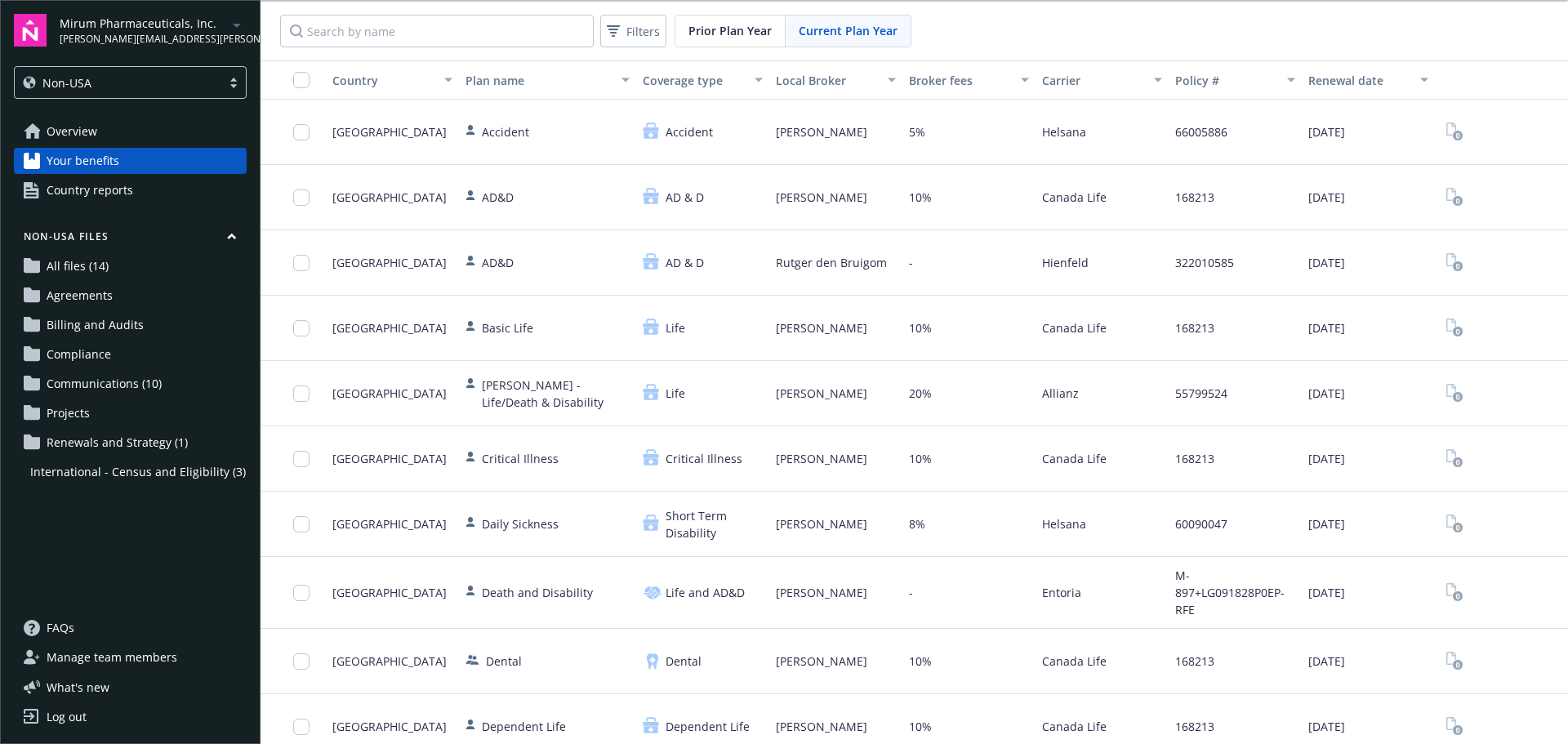
click at [109, 121] on link "Overview" at bounding box center [130, 132] width 233 height 27
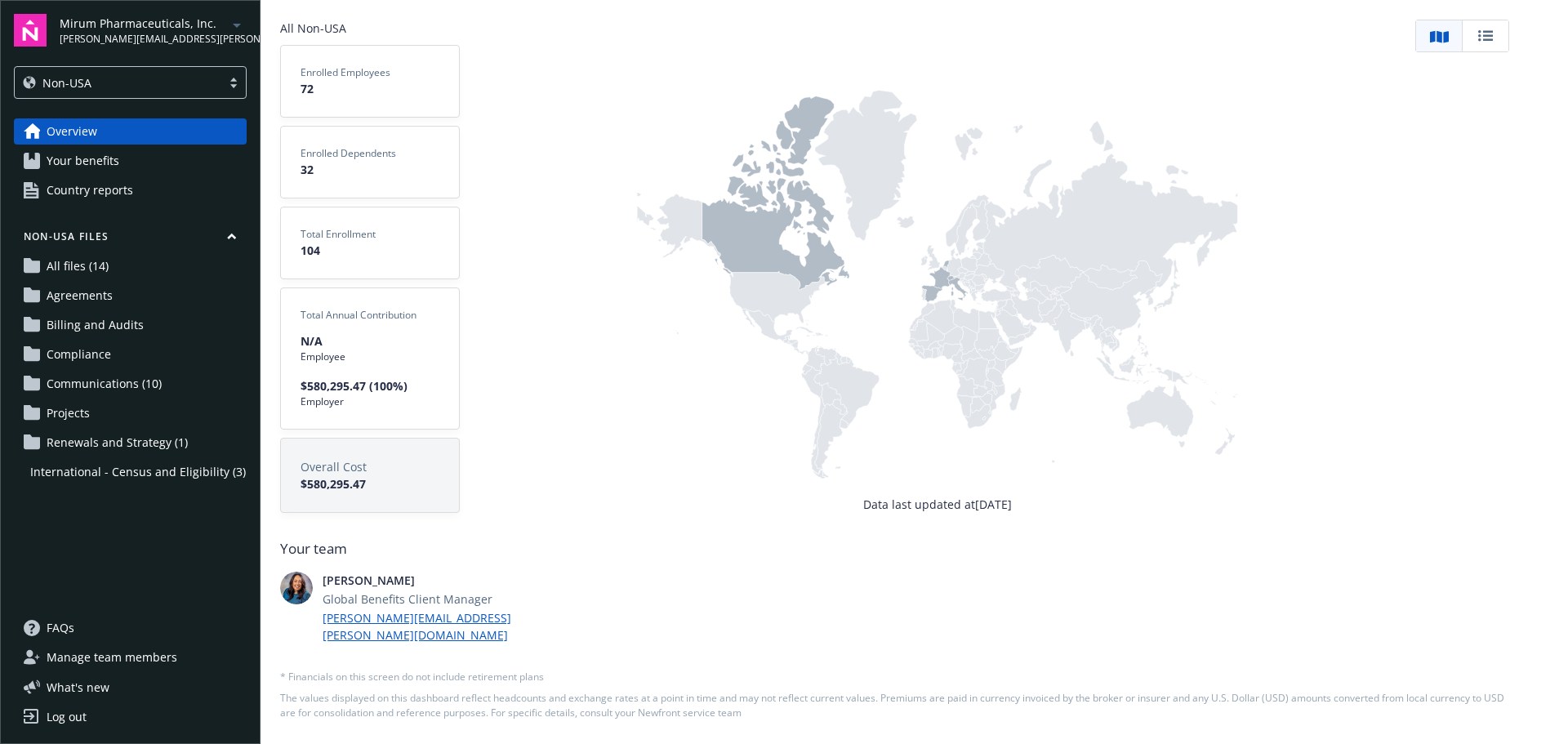
click at [125, 162] on link "Your benefits" at bounding box center [130, 161] width 233 height 27
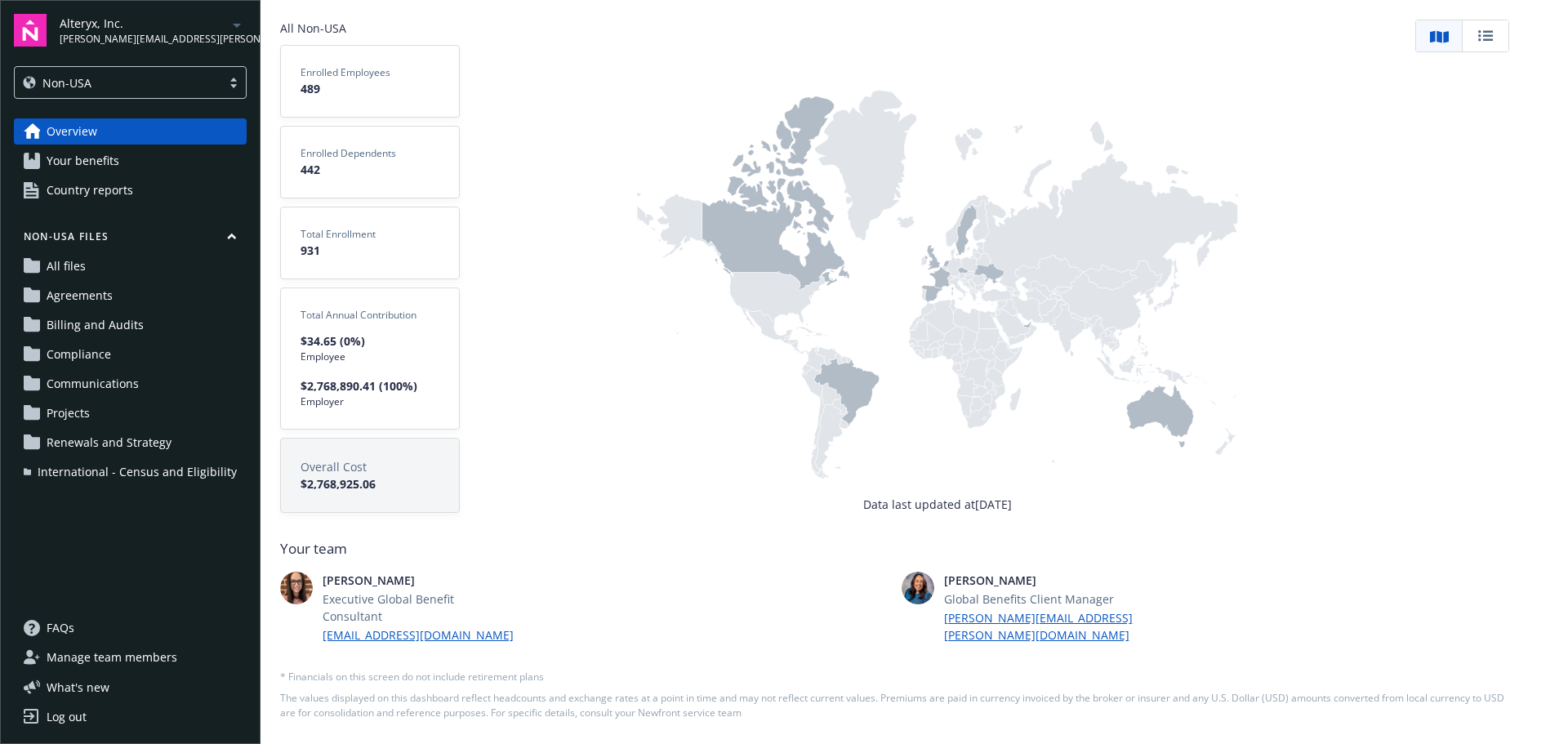
click at [855, 398] on icon at bounding box center [847, 393] width 66 height 69
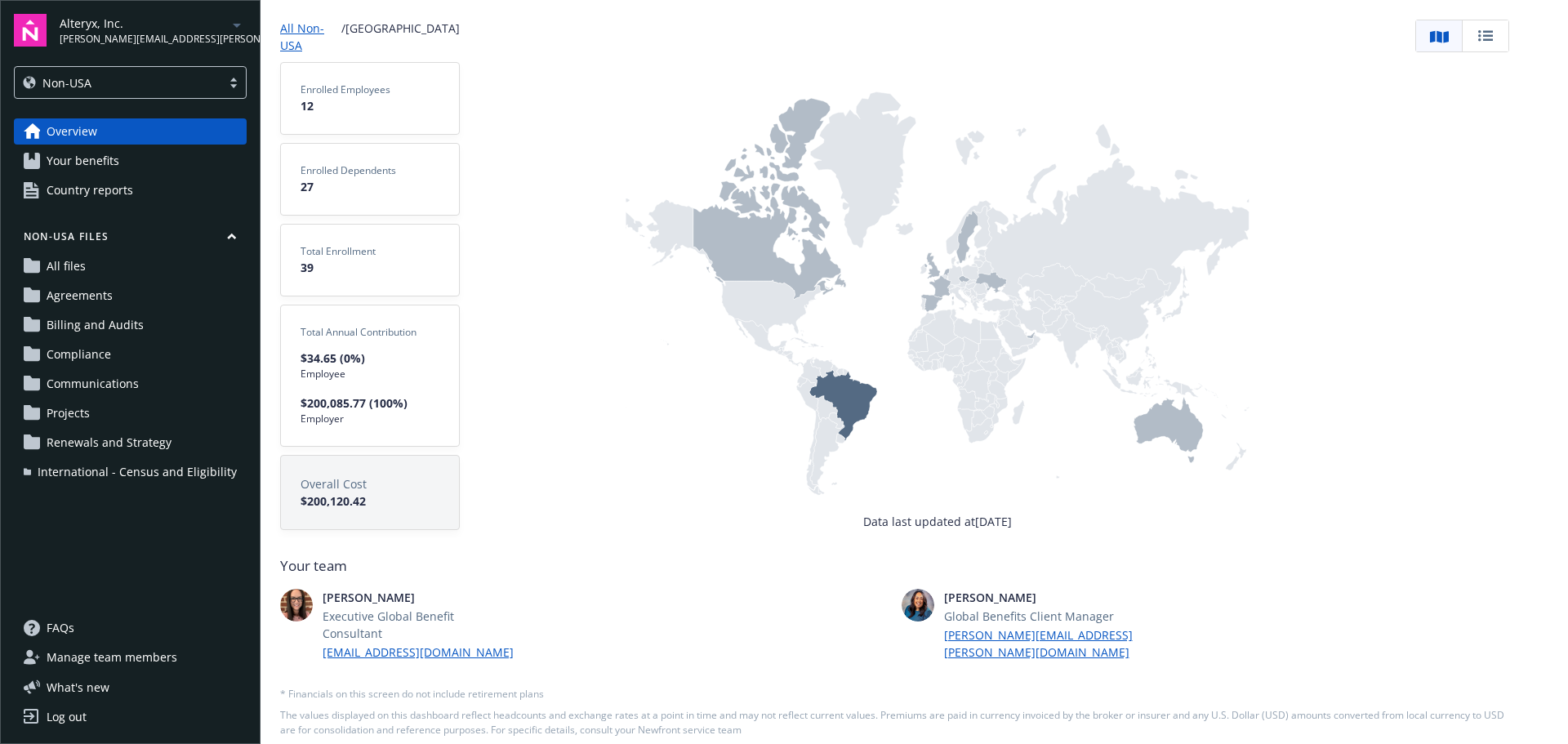
click at [743, 256] on icon at bounding box center [770, 198] width 153 height 201
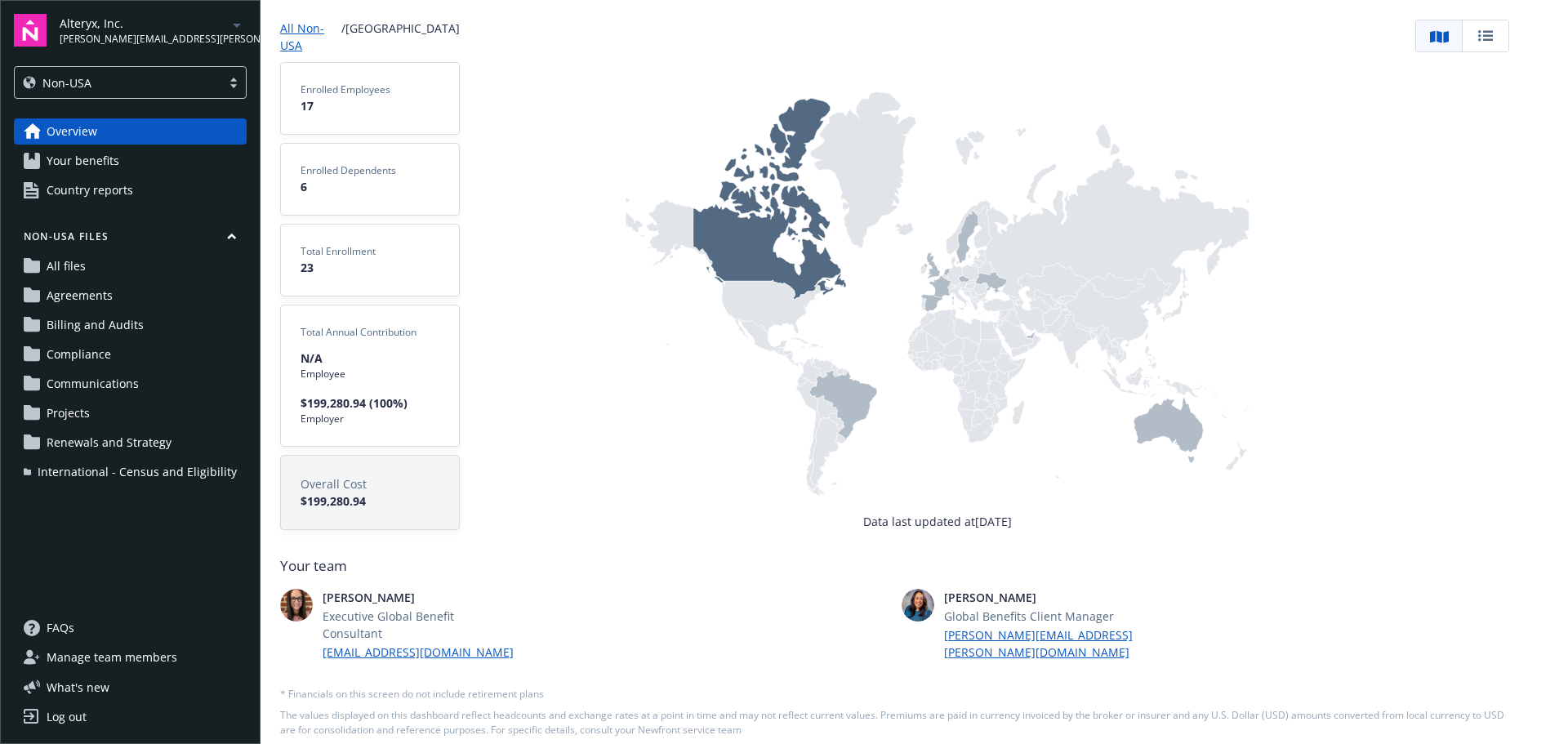
click at [939, 288] on icon at bounding box center [941, 287] width 25 height 25
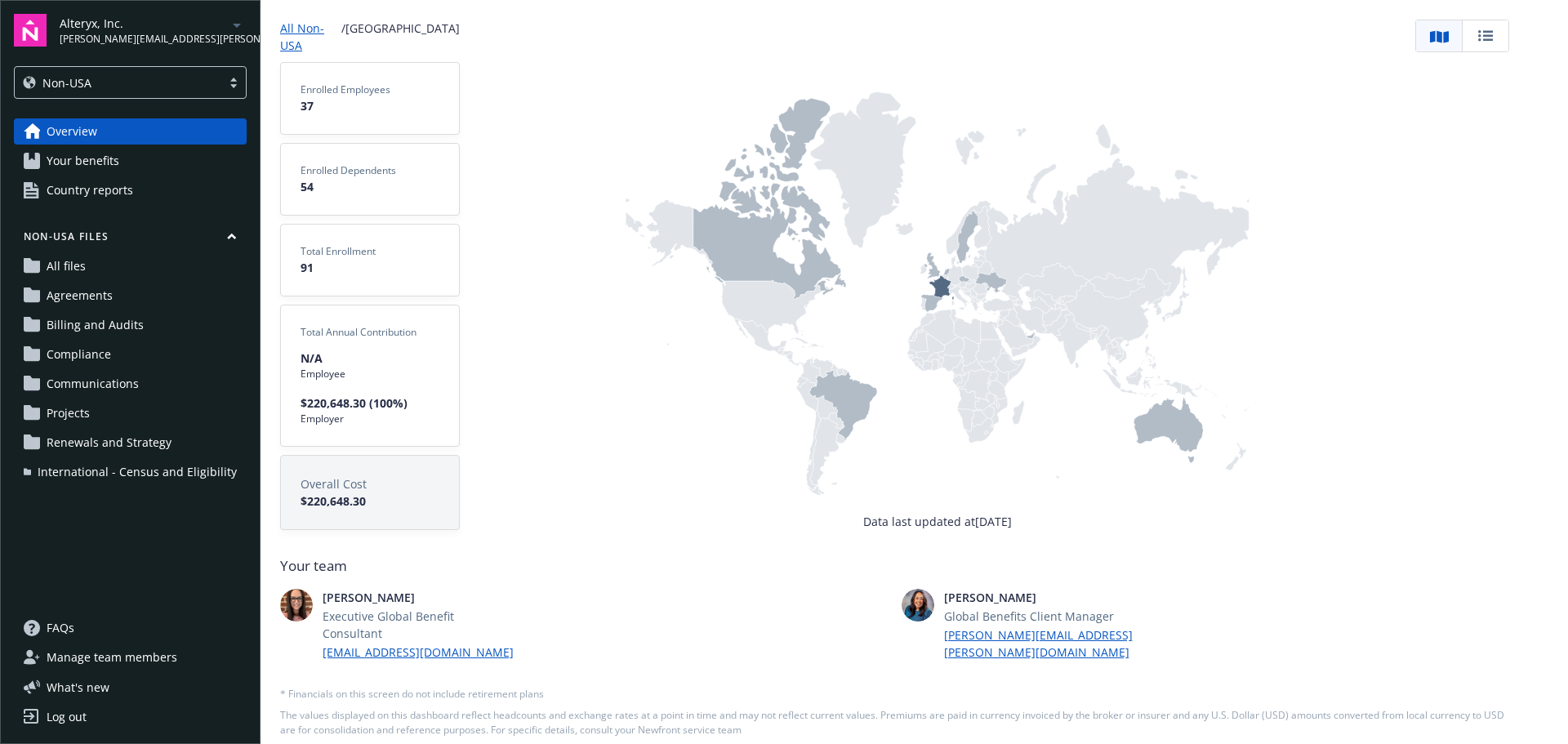
click at [930, 299] on icon at bounding box center [932, 303] width 22 height 18
click at [962, 245] on icon at bounding box center [967, 237] width 22 height 52
click at [1155, 423] on icon at bounding box center [1168, 430] width 70 height 66
click at [1029, 335] on icon at bounding box center [1030, 336] width 8 height 7
click at [142, 168] on link "Your benefits" at bounding box center [130, 161] width 233 height 27
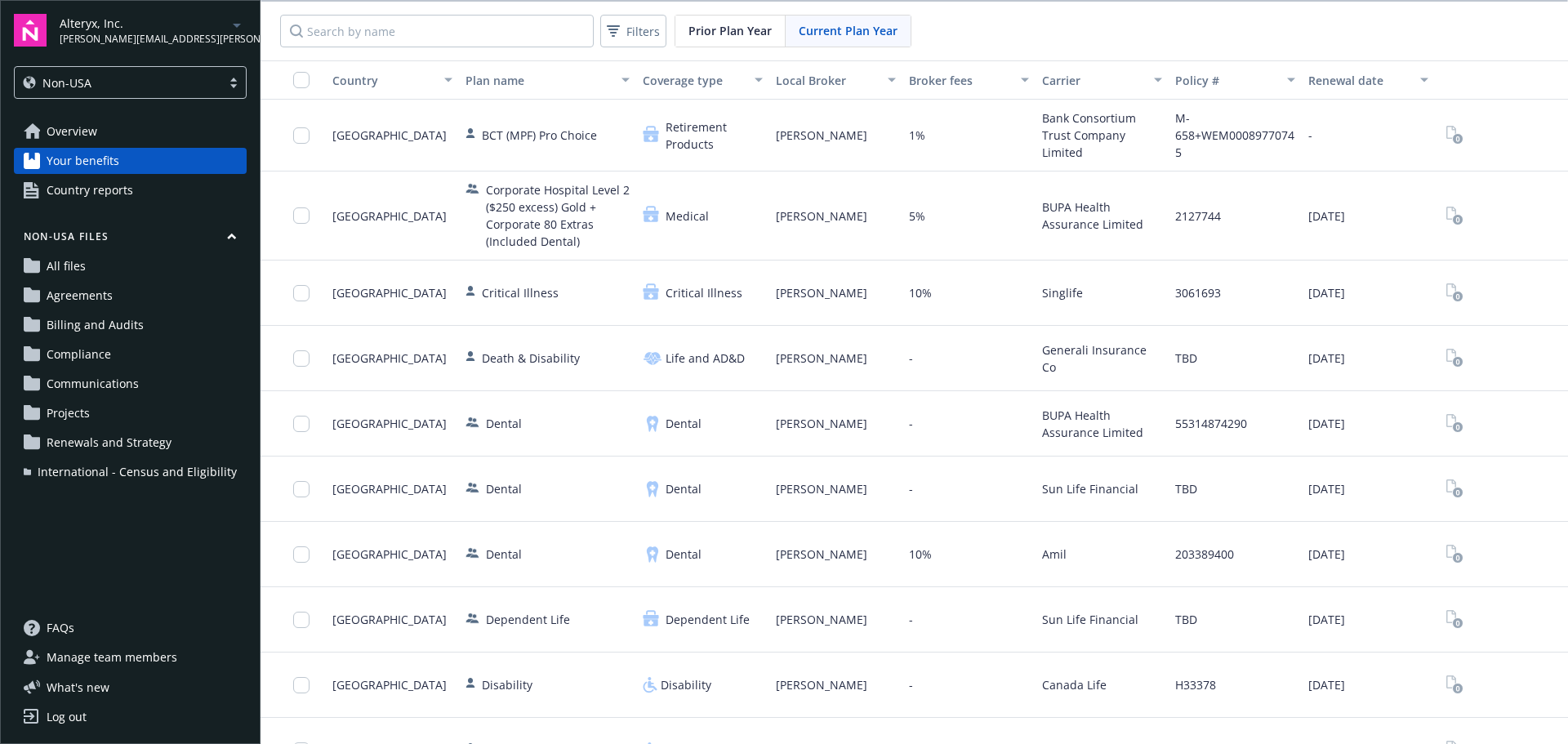
click at [730, 28] on span "Prior Plan Year" at bounding box center [730, 29] width 83 height 17
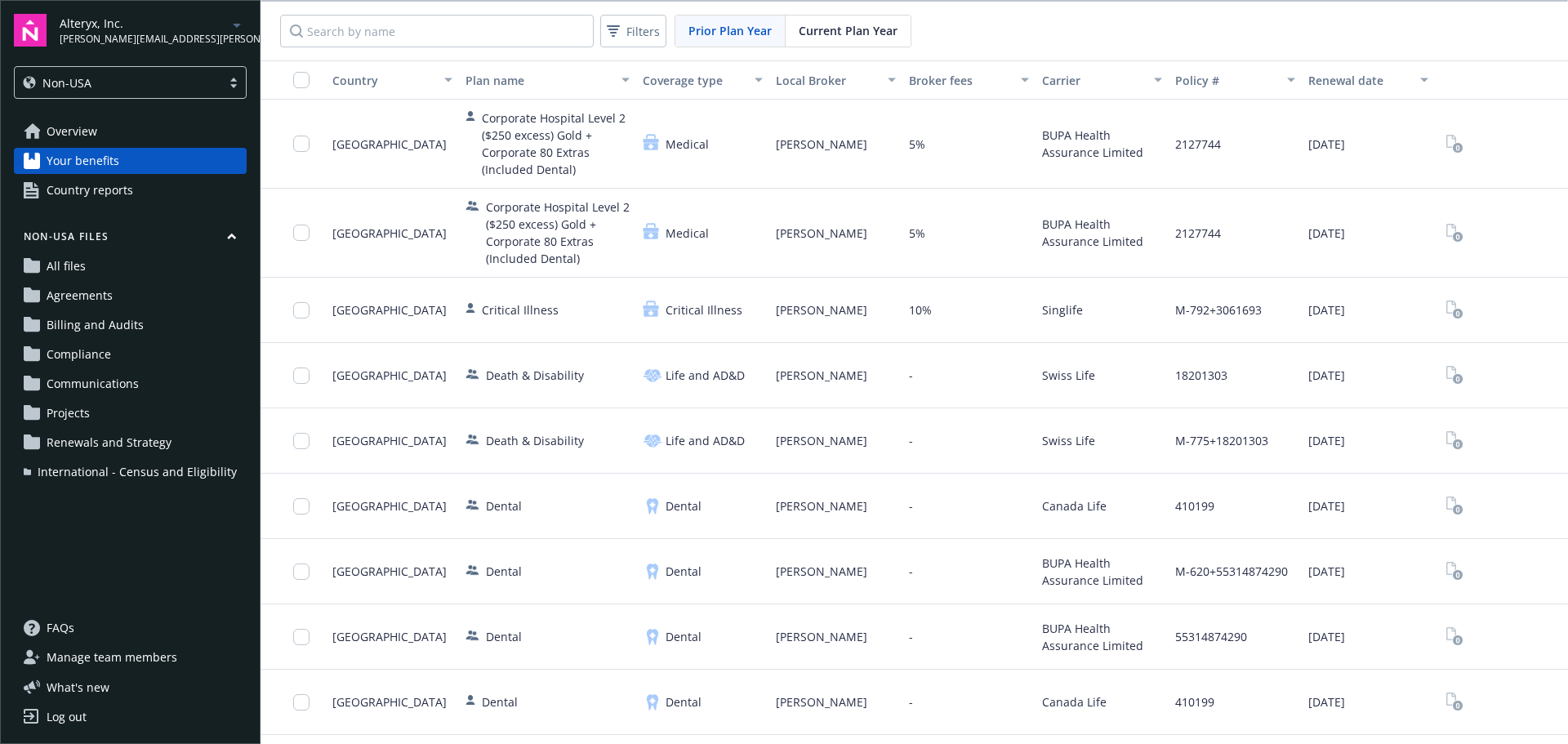
click at [842, 27] on span "Current Plan Year" at bounding box center [848, 29] width 99 height 17
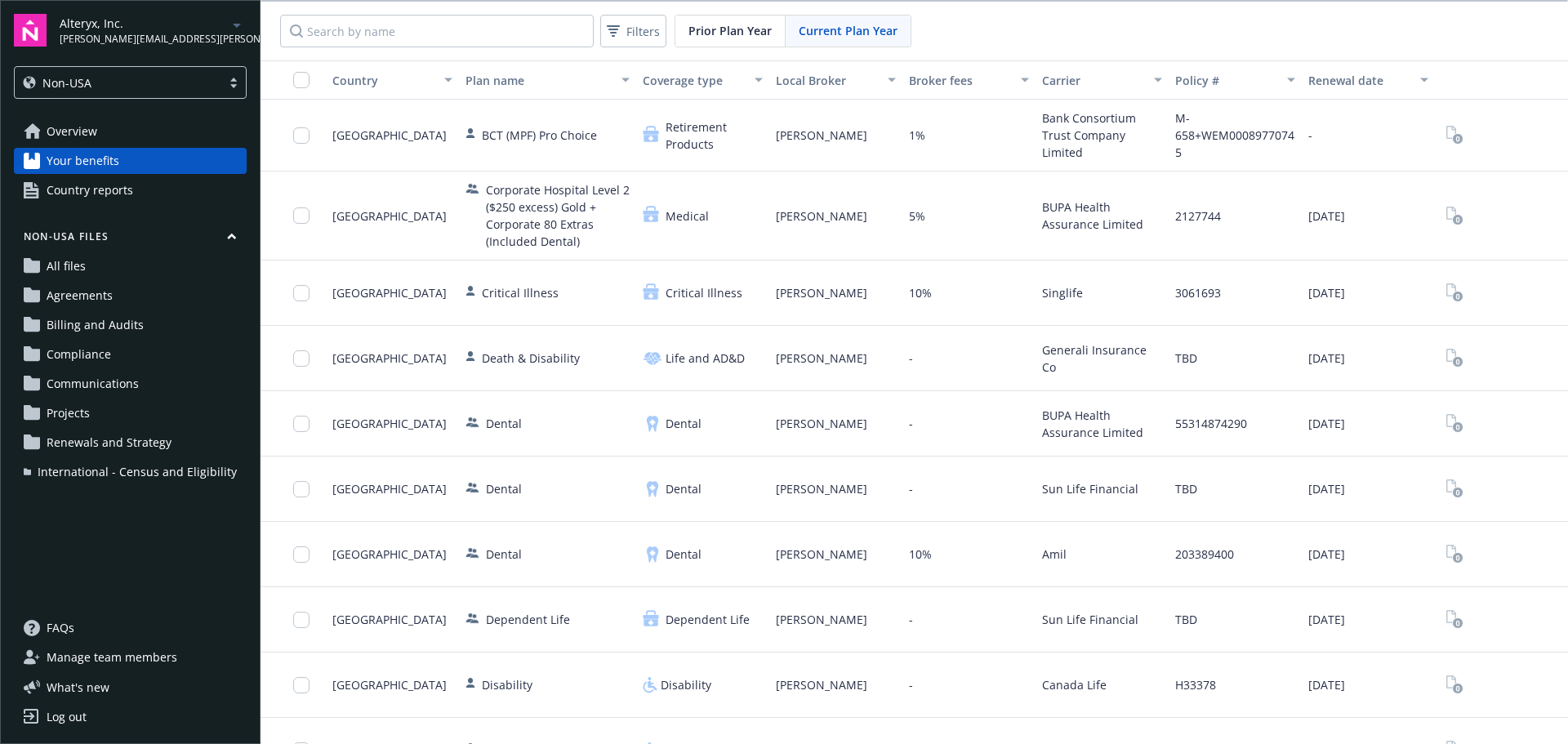
click at [352, 72] on div "Country" at bounding box center [384, 80] width 102 height 17
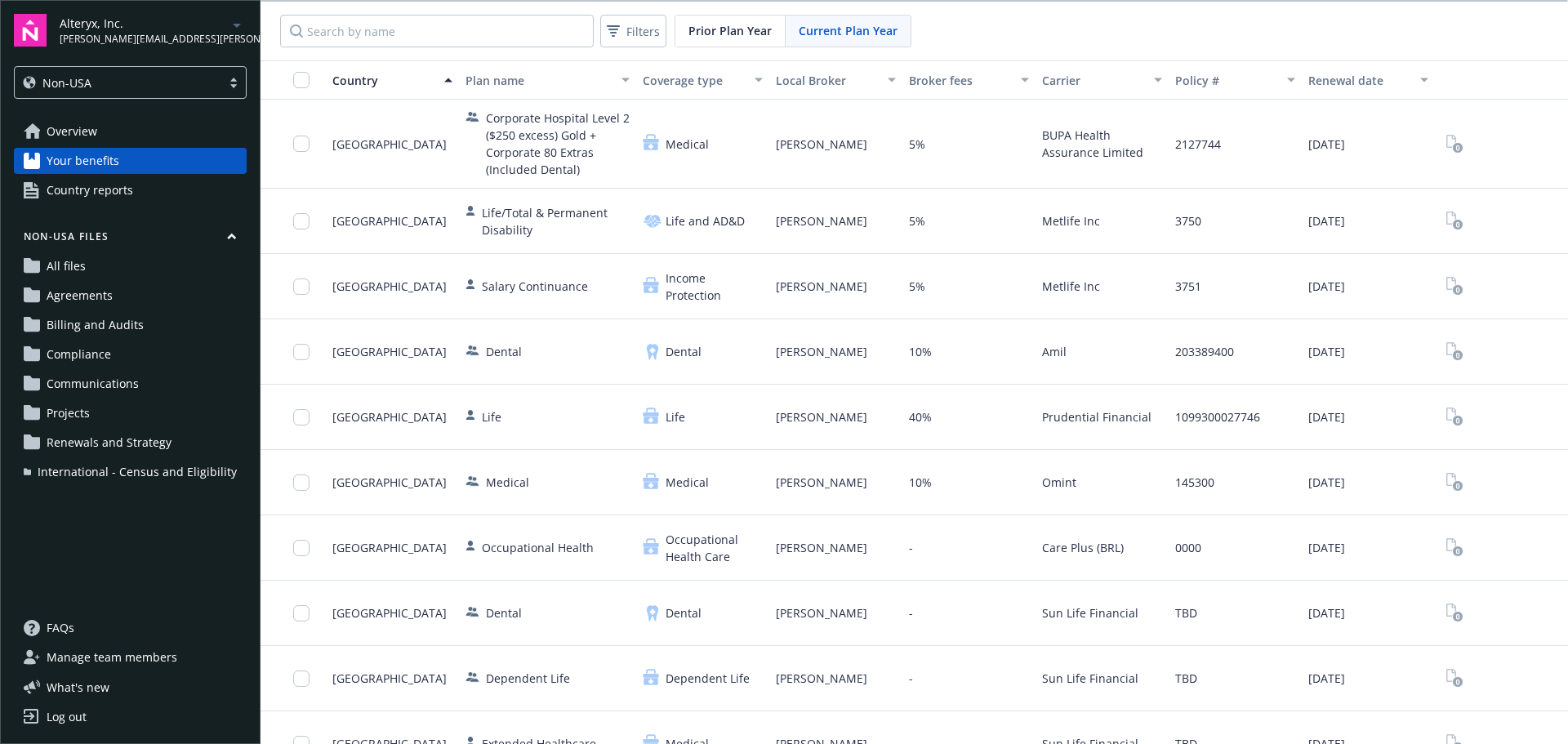
click at [137, 188] on link "Country reports" at bounding box center [130, 190] width 233 height 27
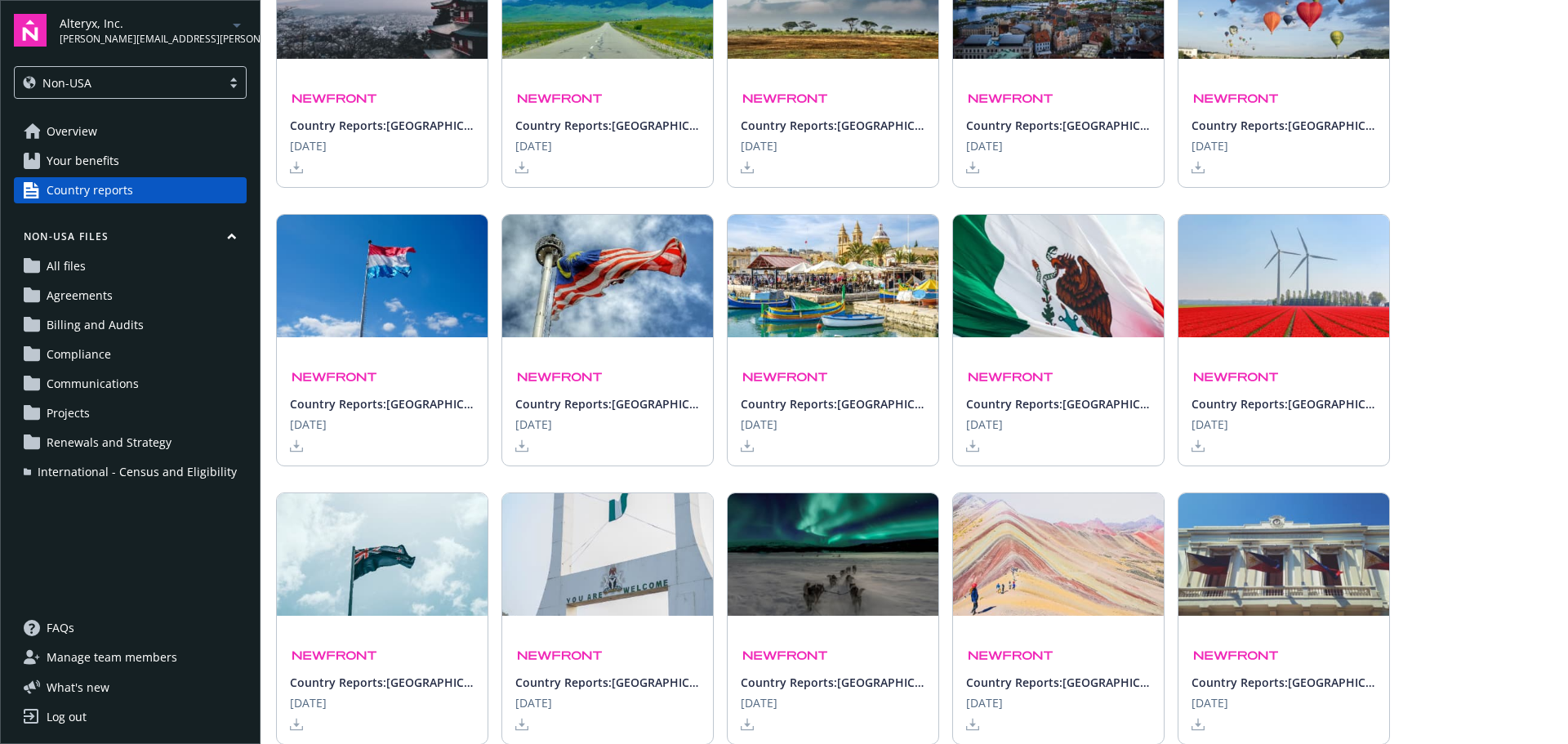
scroll to position [3268, 0]
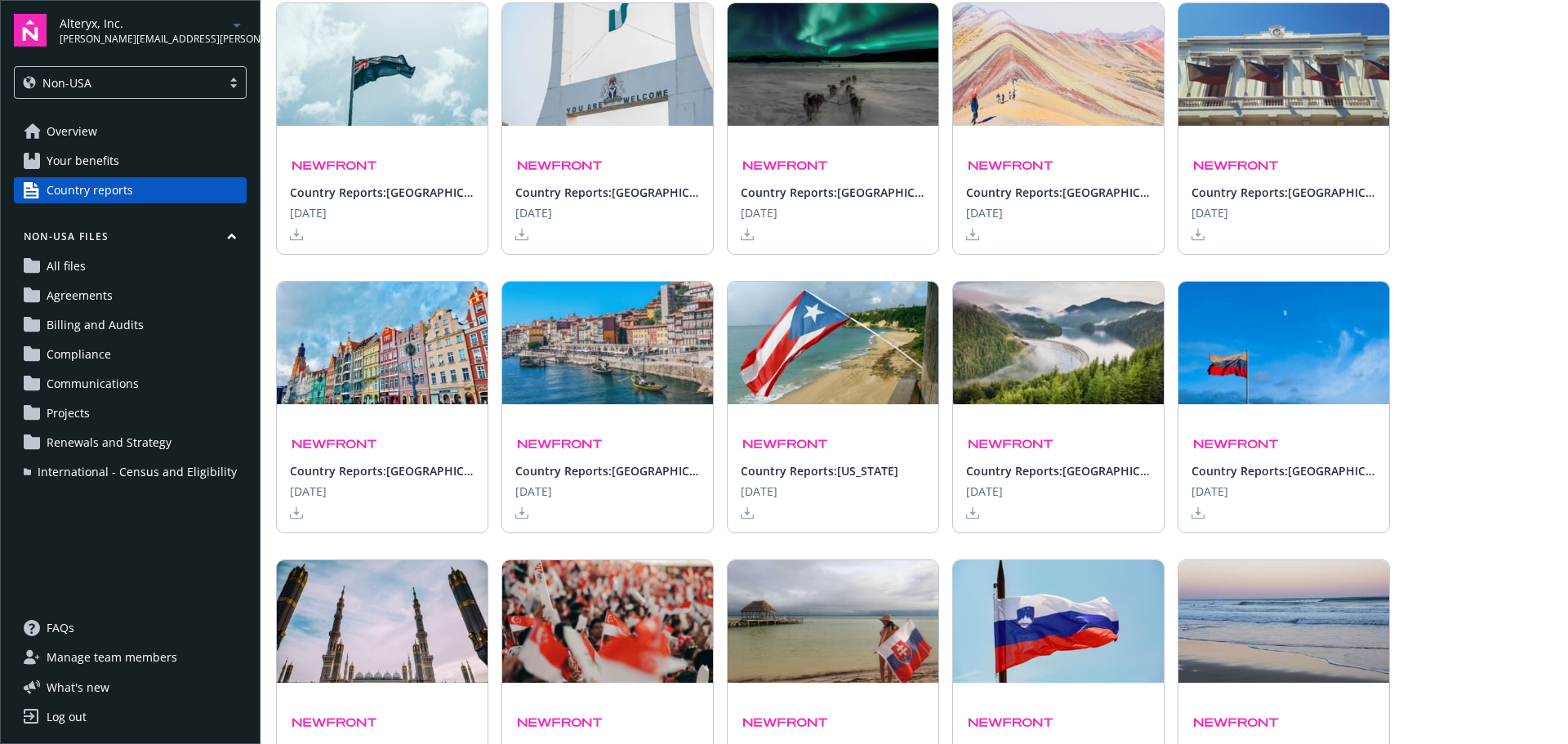
click at [360, 441] on img at bounding box center [334, 444] width 89 height 17
click at [295, 517] on icon at bounding box center [295, 512] width 13 height 13
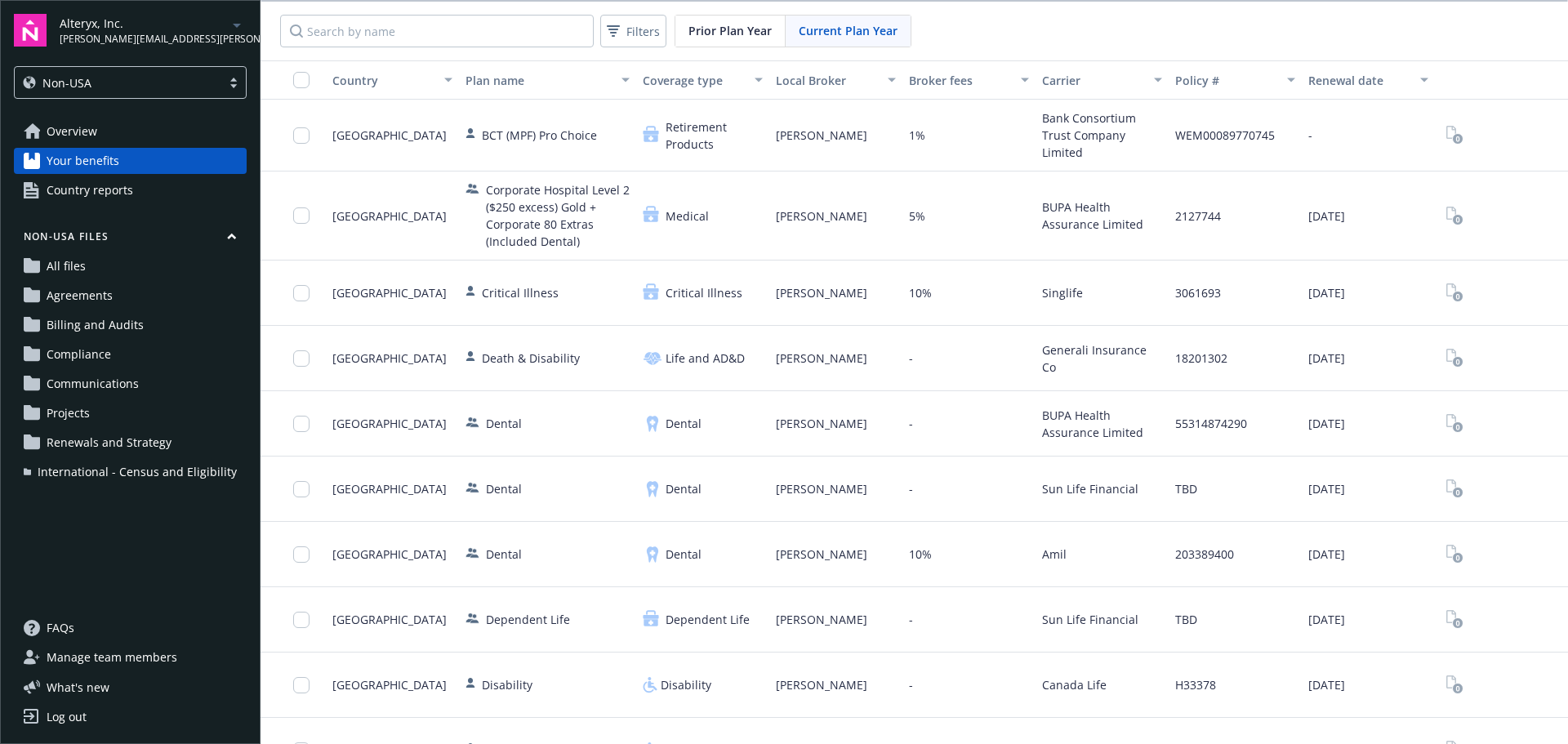
click at [354, 85] on div "Country" at bounding box center [384, 80] width 102 height 17
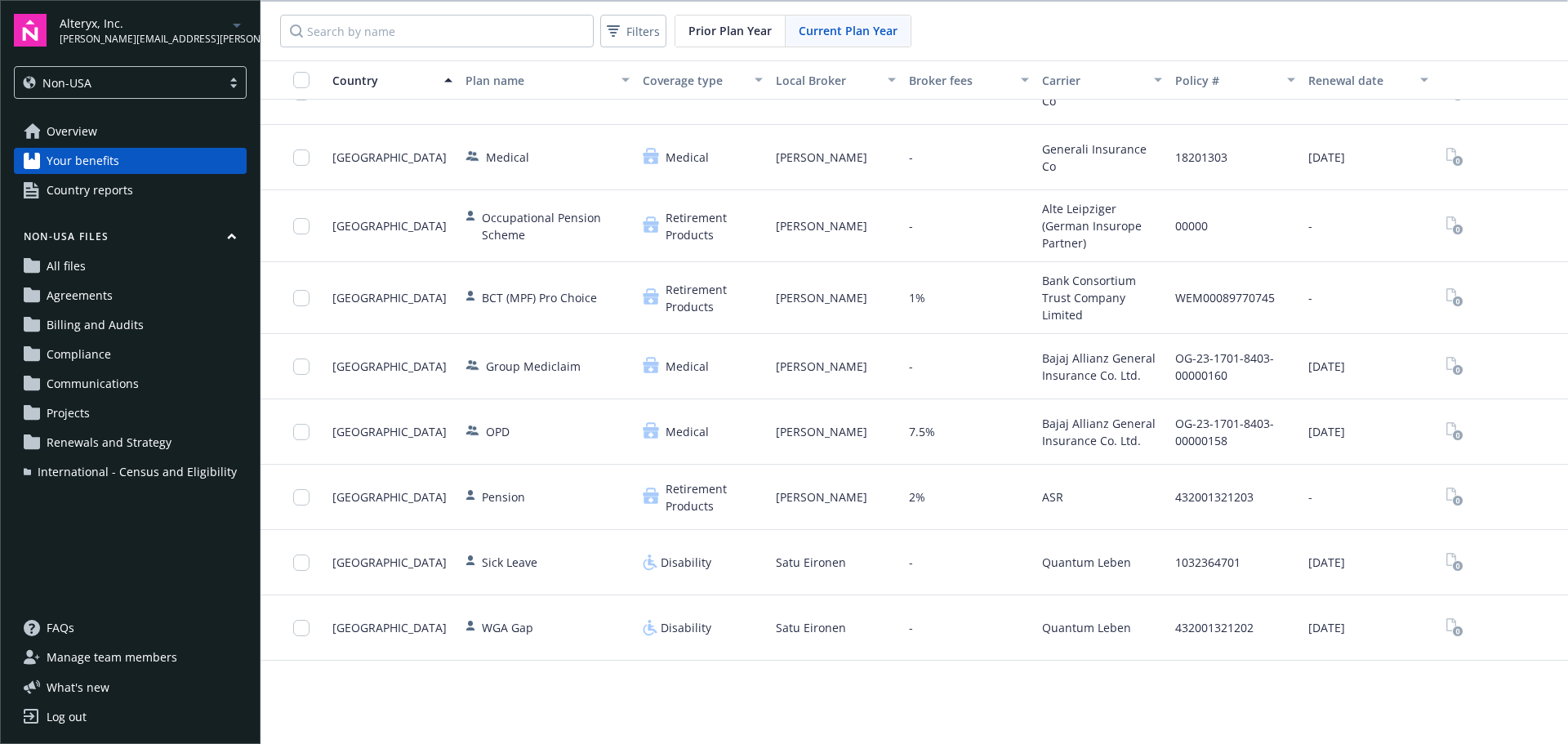
scroll to position [1143, 0]
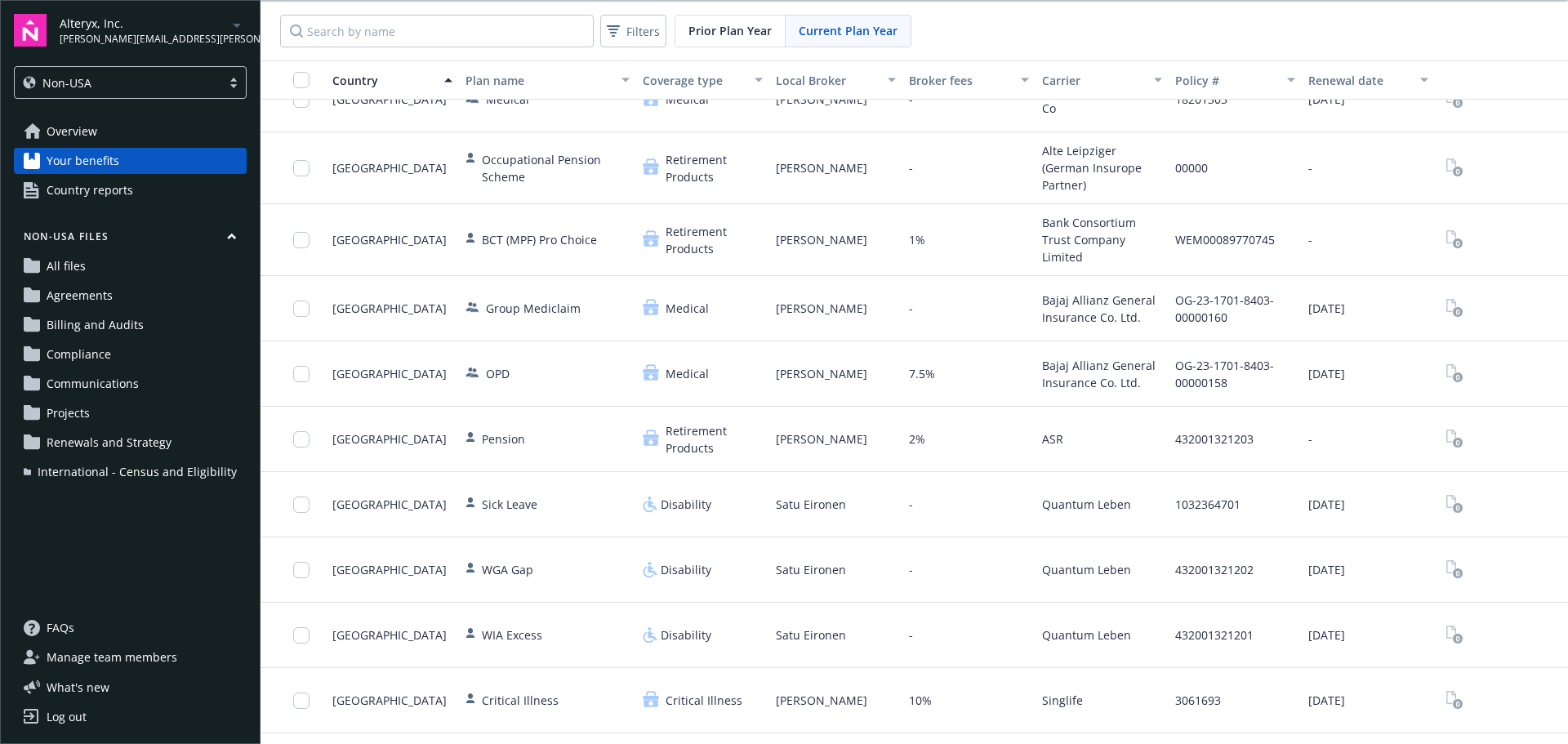
click at [85, 133] on span "Overview" at bounding box center [72, 132] width 51 height 27
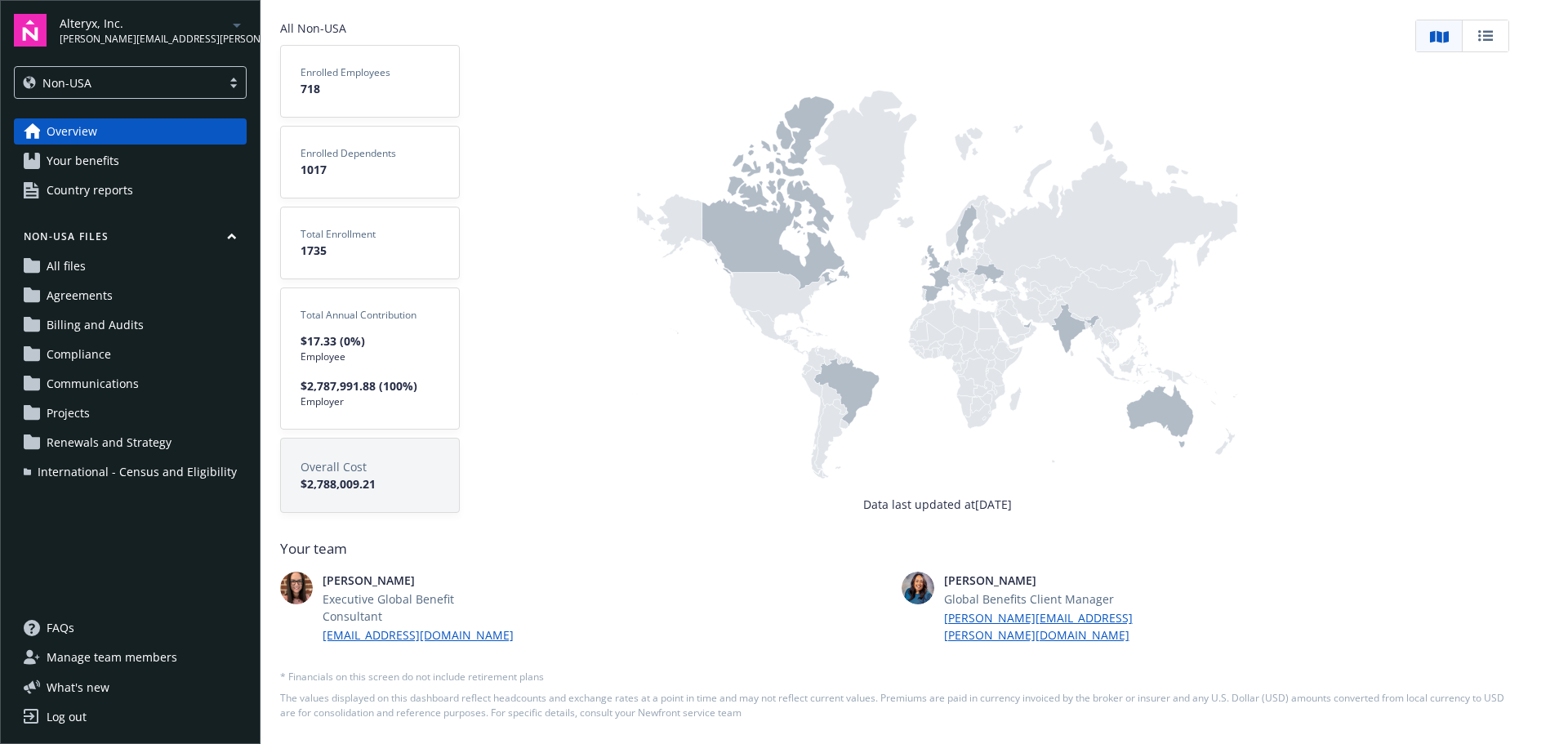
click at [849, 401] on icon at bounding box center [847, 393] width 66 height 69
